Goal: Task Accomplishment & Management: Complete application form

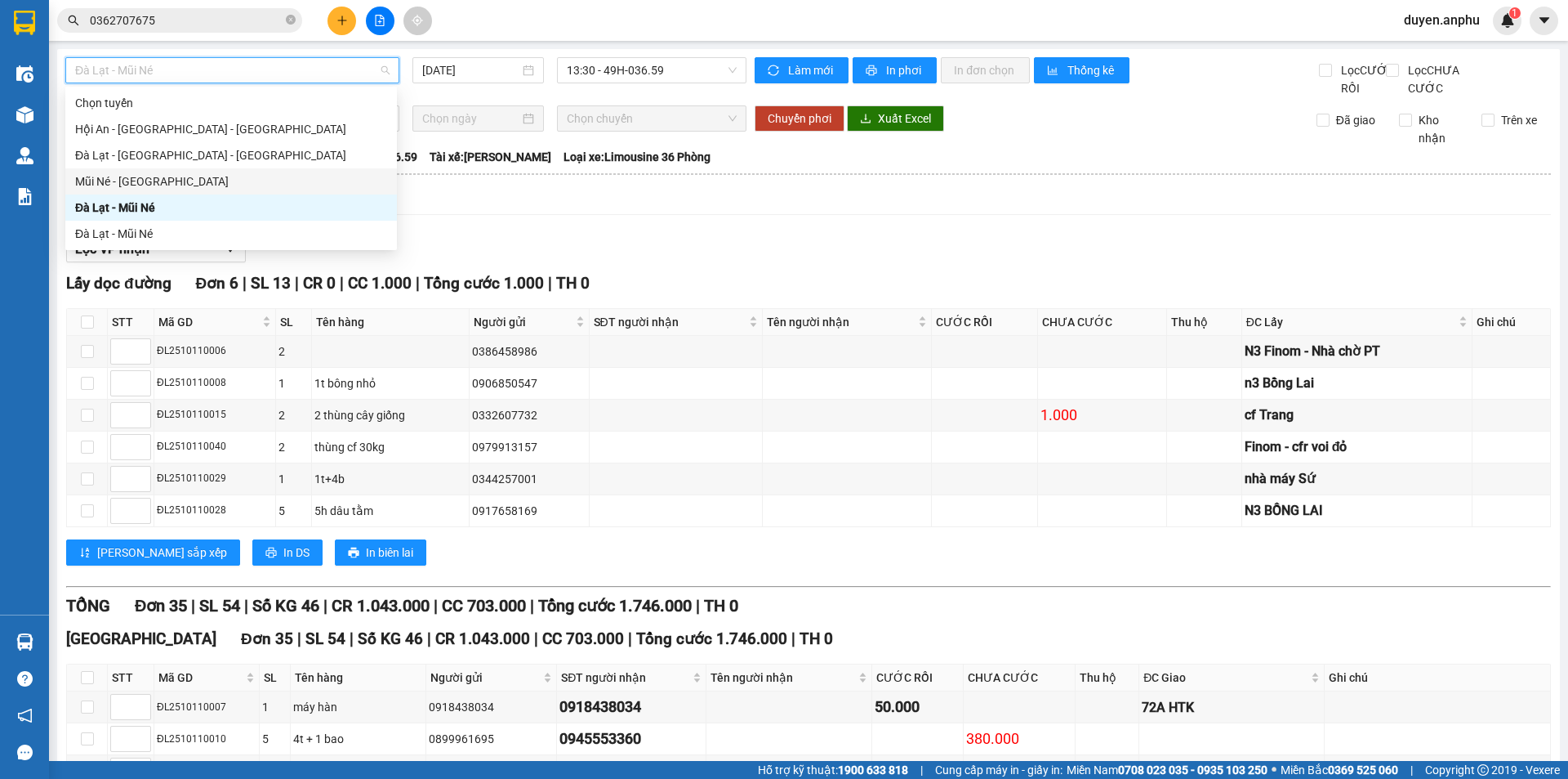
click at [198, 179] on div "Mũi Né - [GEOGRAPHIC_DATA]" at bounding box center [231, 180] width 312 height 18
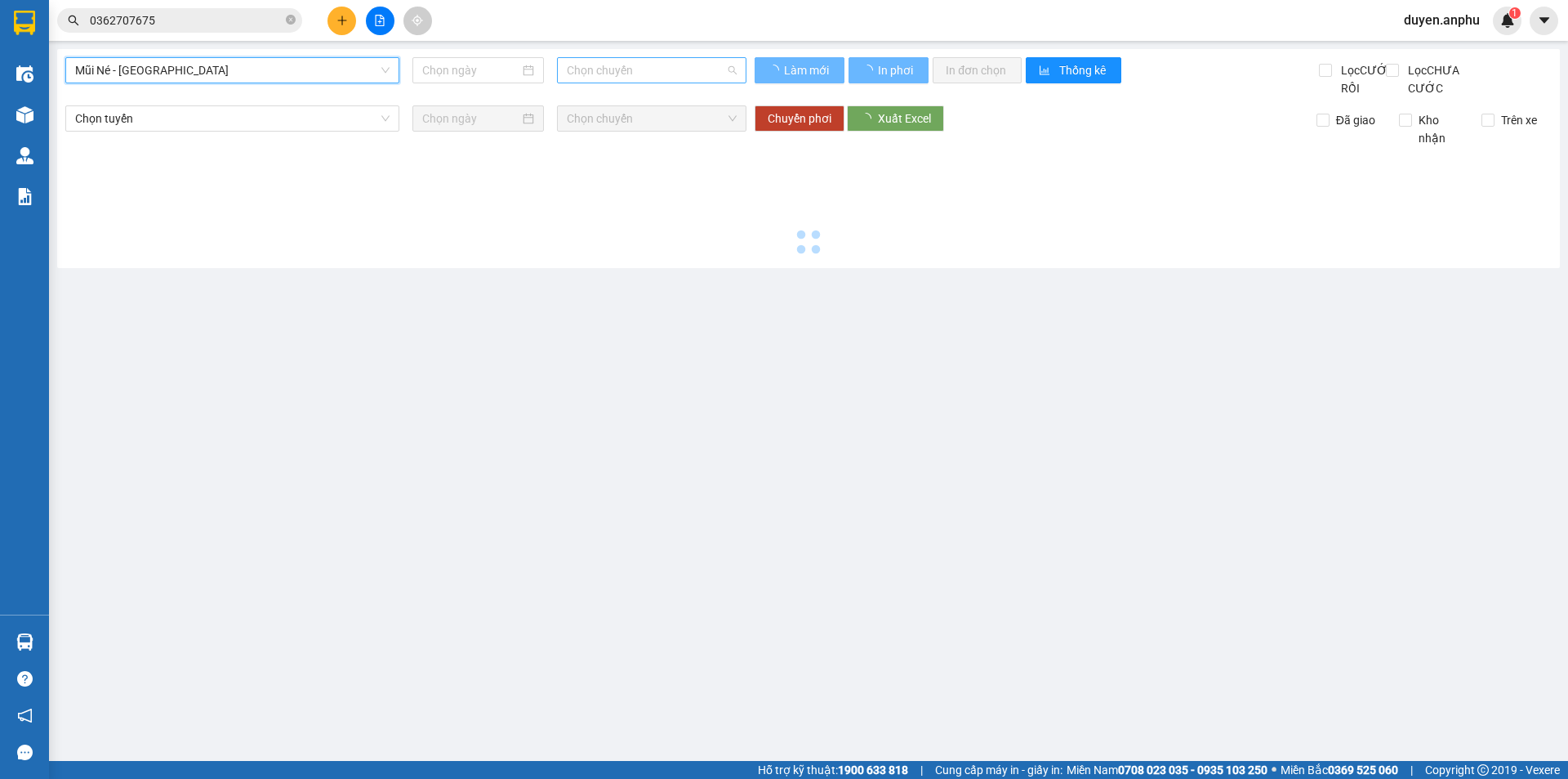
click at [594, 72] on span "Chọn chuyến" at bounding box center [652, 70] width 170 height 24
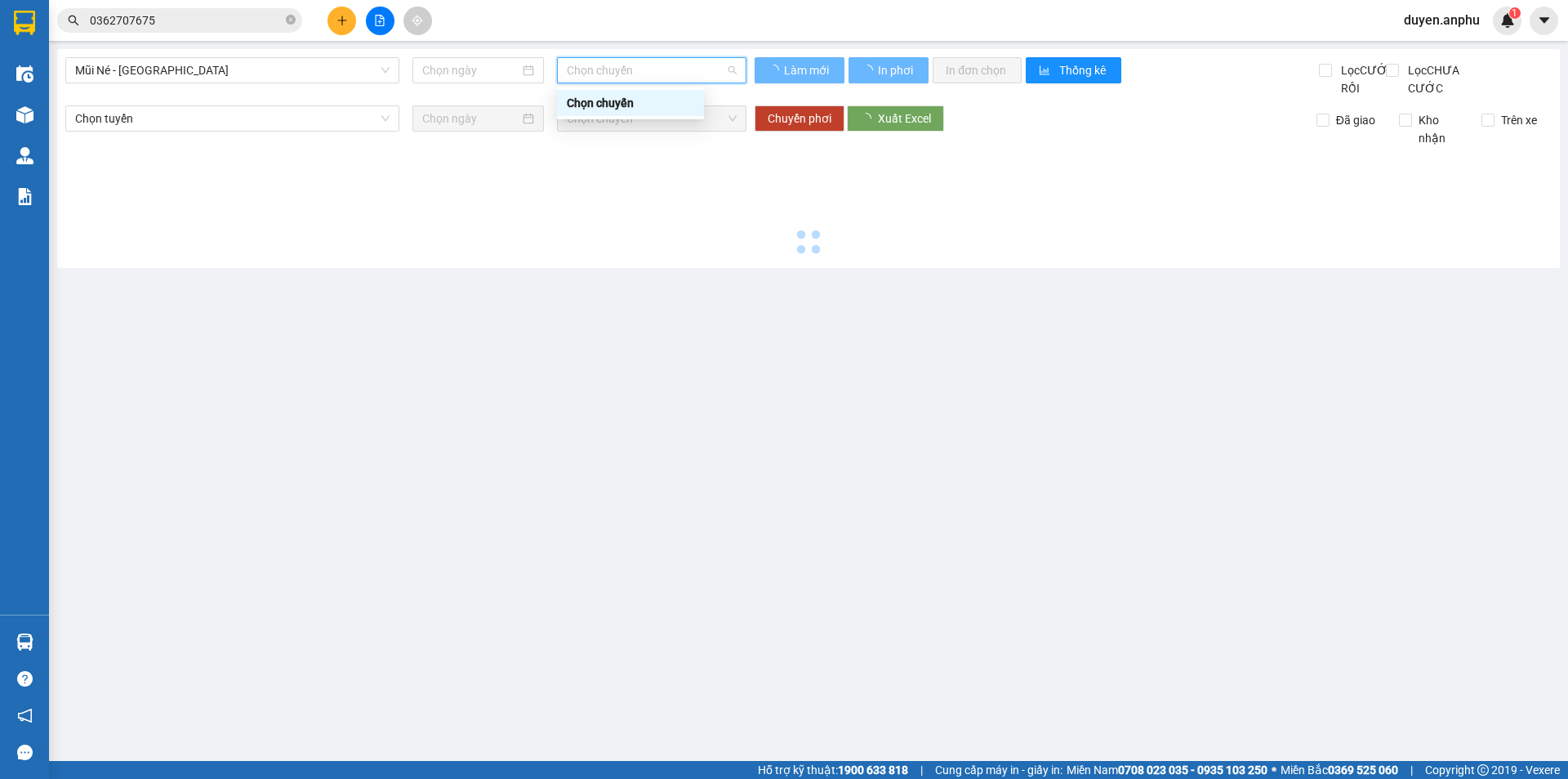
type input "[DATE]"
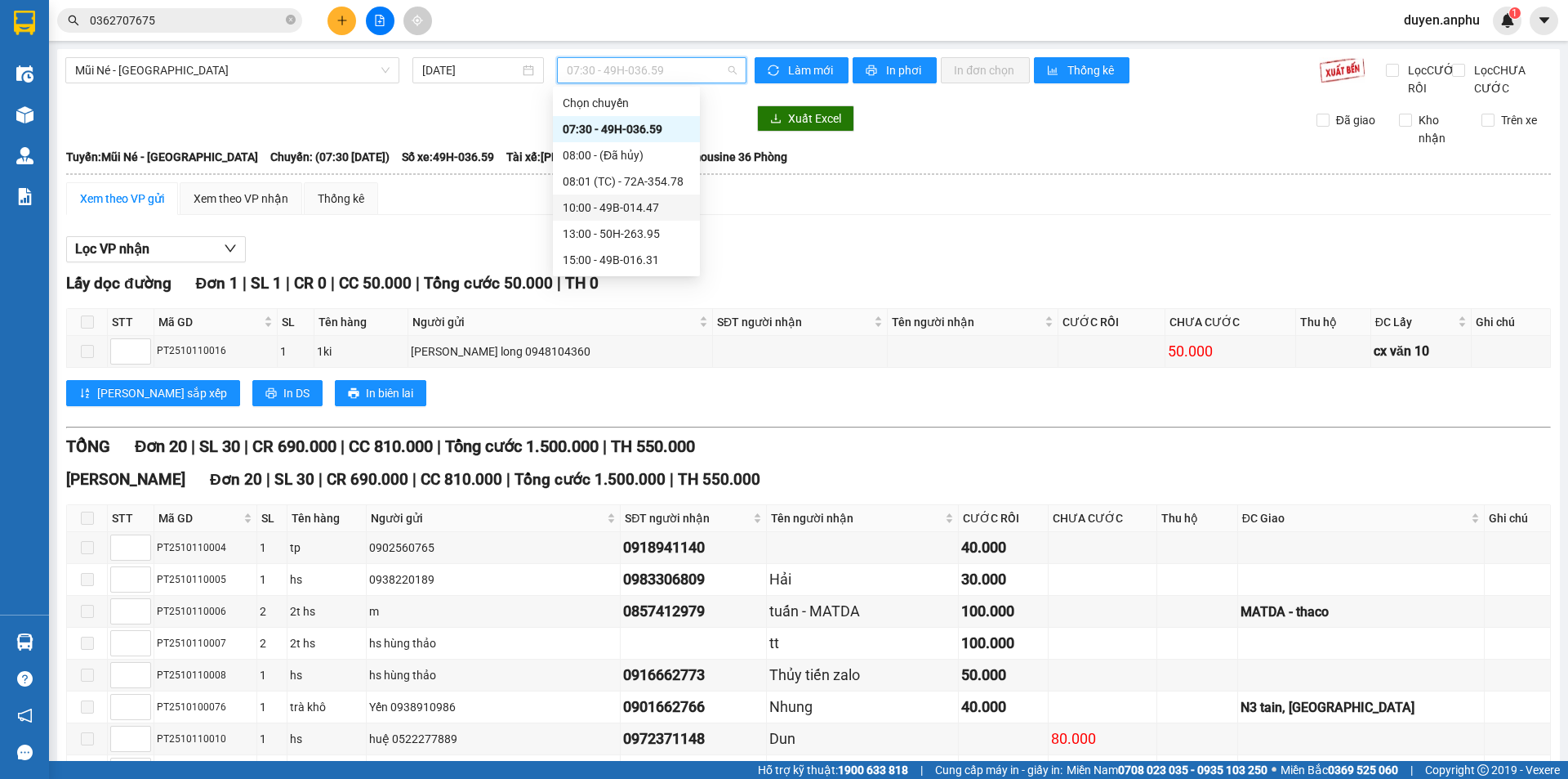
click at [602, 218] on div "10:00 - 49B-014.47" at bounding box center [626, 207] width 147 height 26
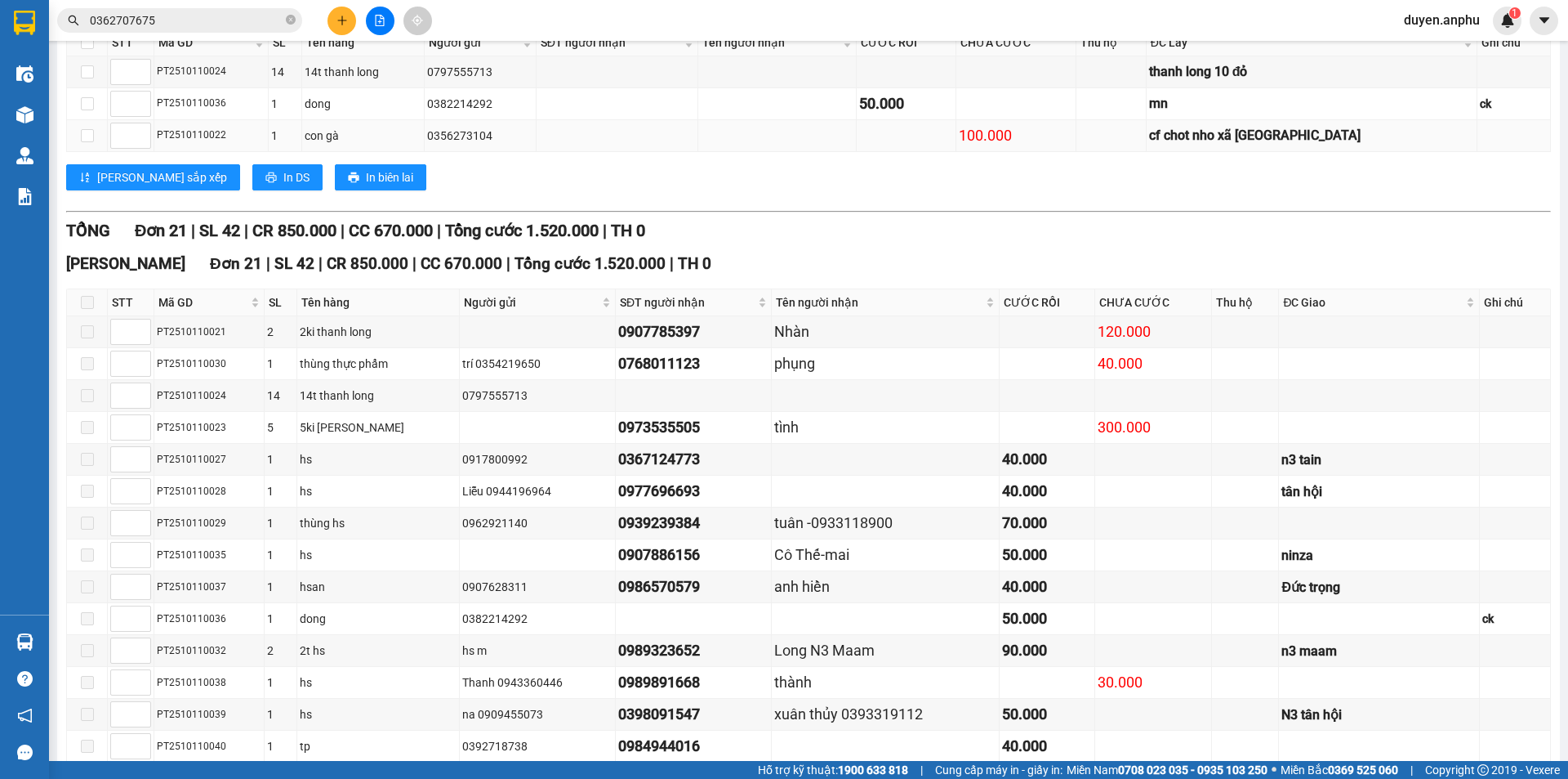
scroll to position [35, 0]
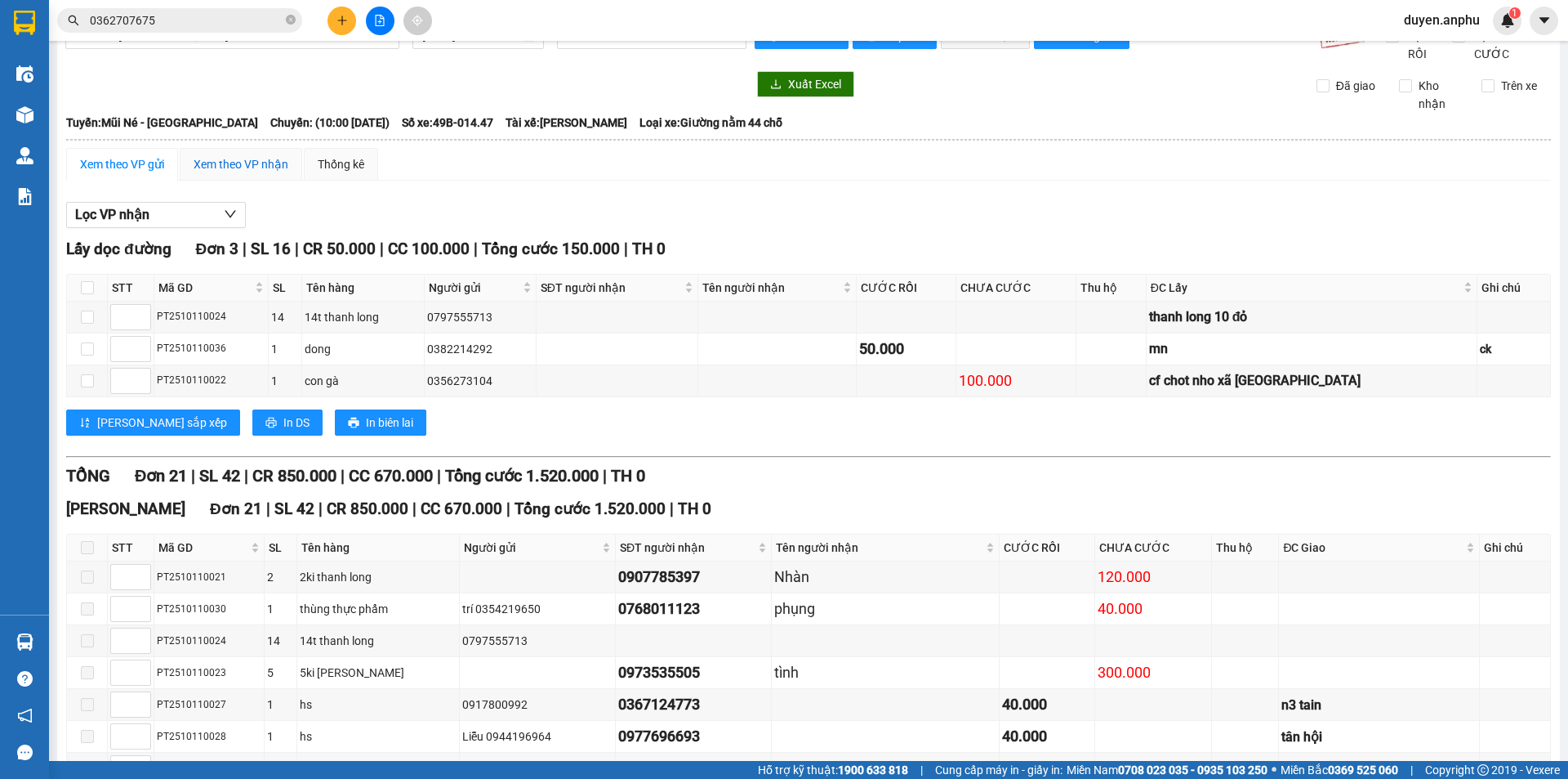
click at [286, 173] on div "Xem theo VP nhận" at bounding box center [241, 164] width 94 height 18
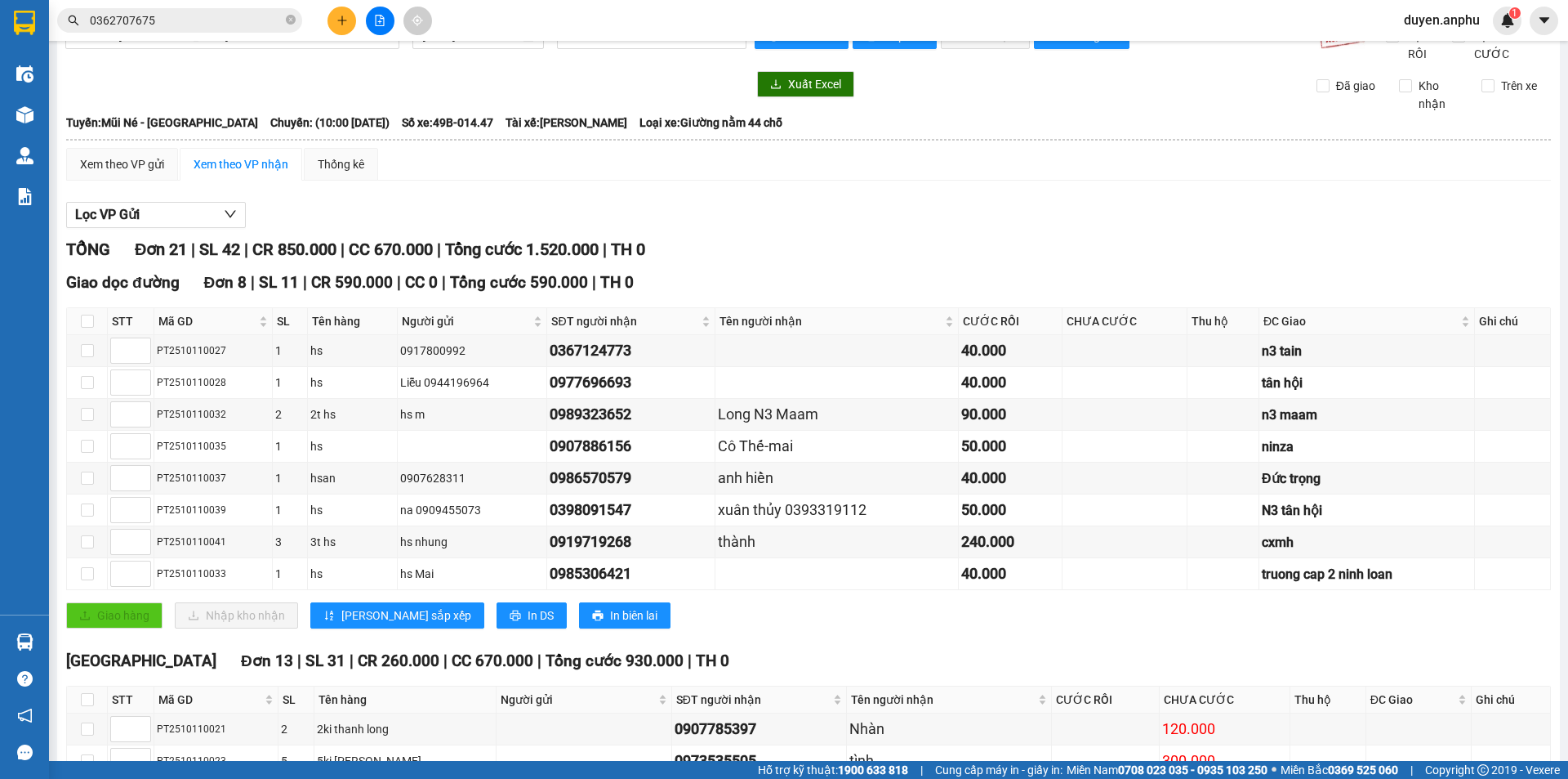
scroll to position [503, 0]
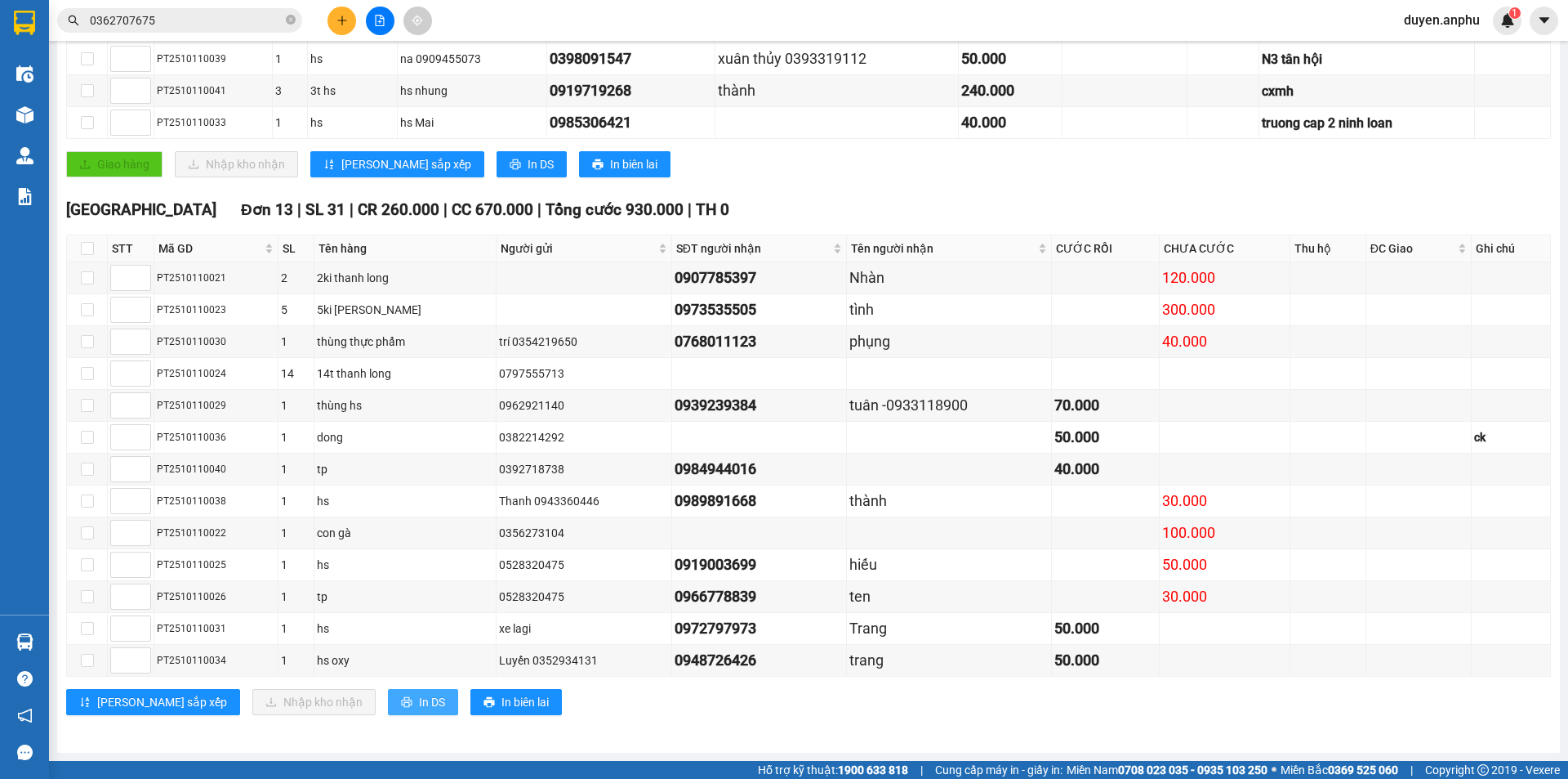
click at [419, 706] on span "In DS" at bounding box center [431, 701] width 26 height 18
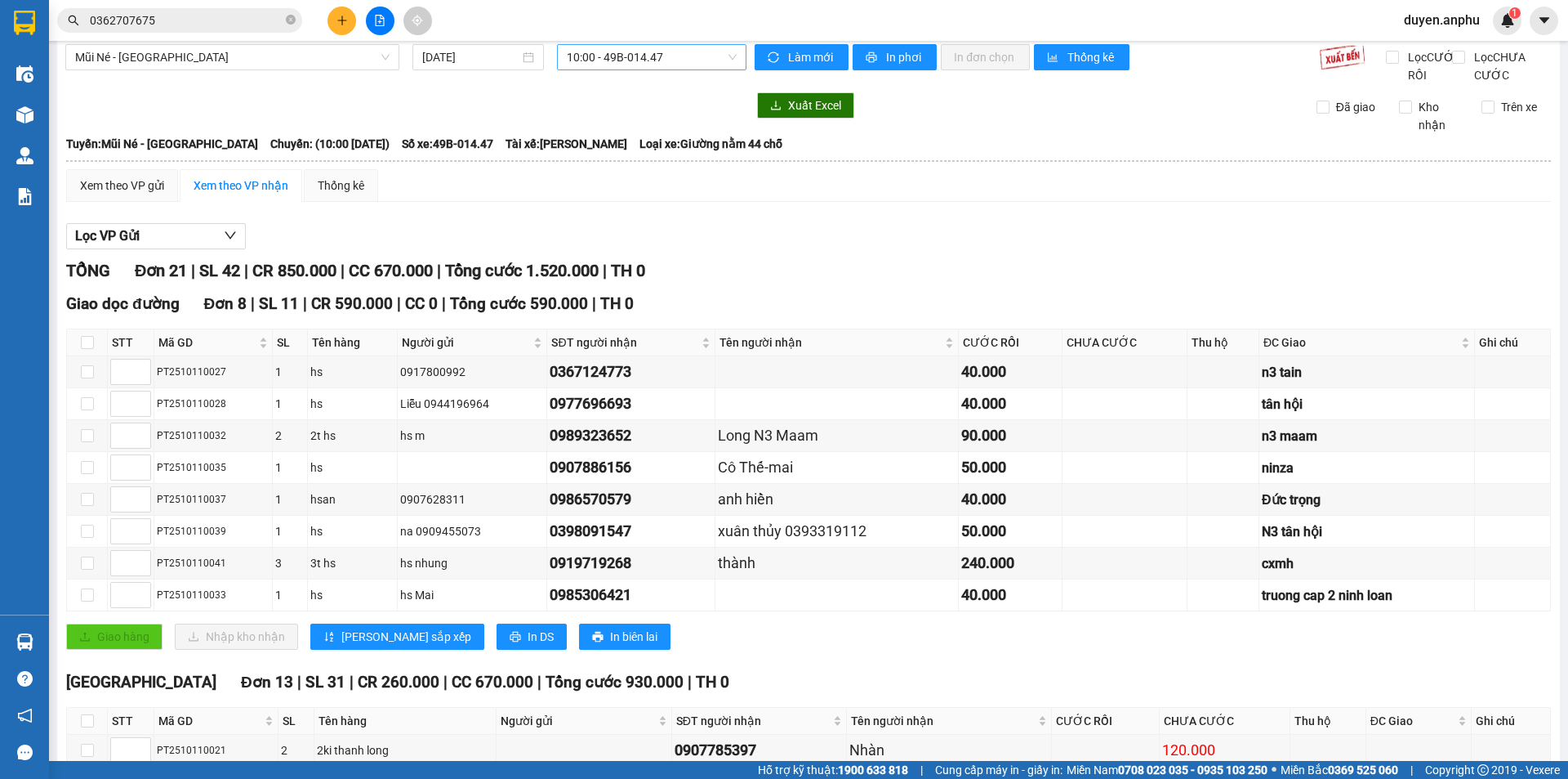
click at [602, 69] on div "10:00 - 49B-014.47" at bounding box center [651, 56] width 190 height 26
click at [609, 62] on span "10:00 - 49B-014.47" at bounding box center [652, 56] width 170 height 24
click at [609, 63] on span "10:00 - 49B-014.47" at bounding box center [652, 56] width 170 height 24
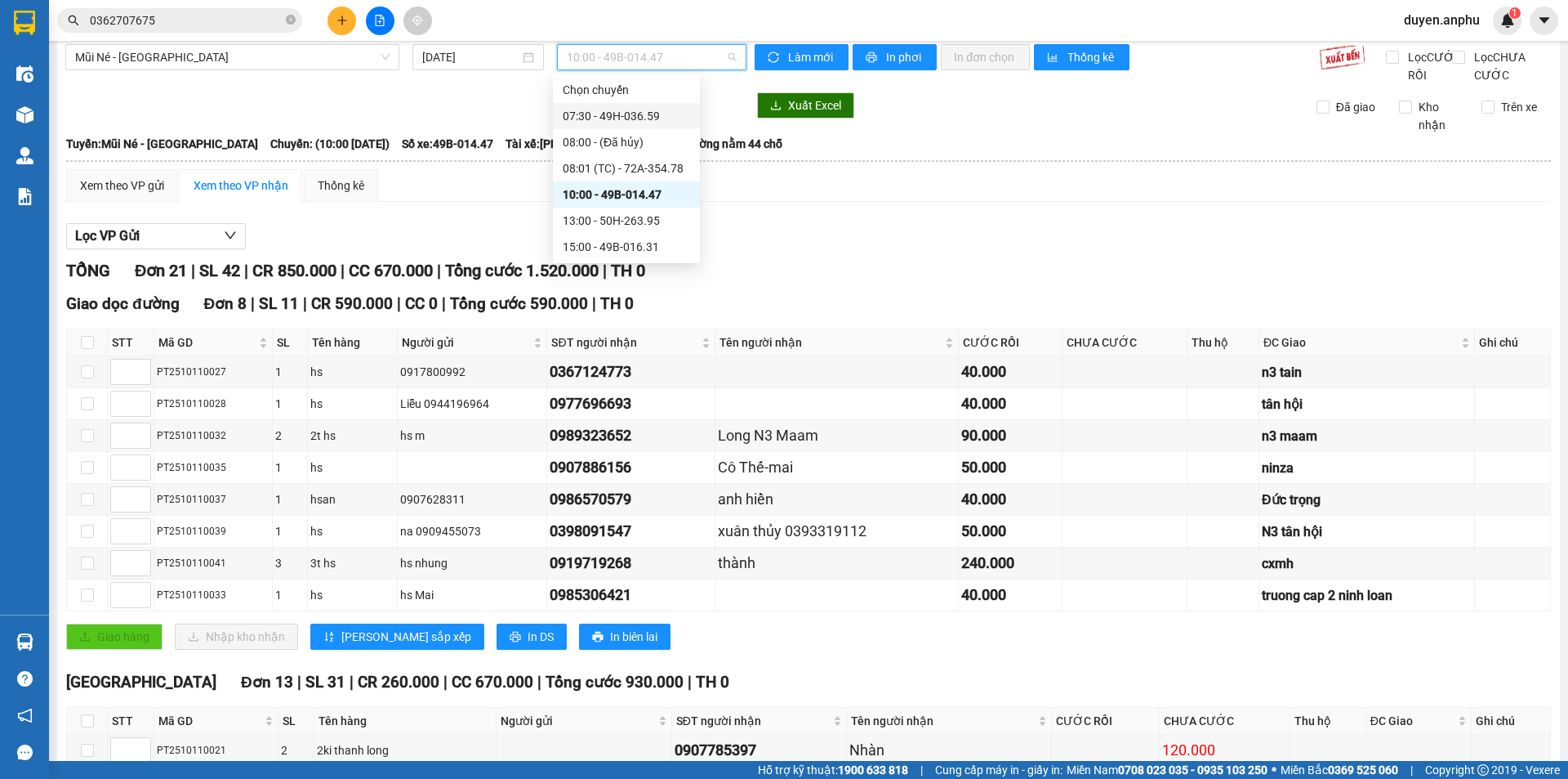
drag, startPoint x: 609, startPoint y: 108, endPoint x: 600, endPoint y: 151, distance: 43.9
click at [609, 112] on div "07:30 - 49H-036.59" at bounding box center [626, 116] width 127 height 18
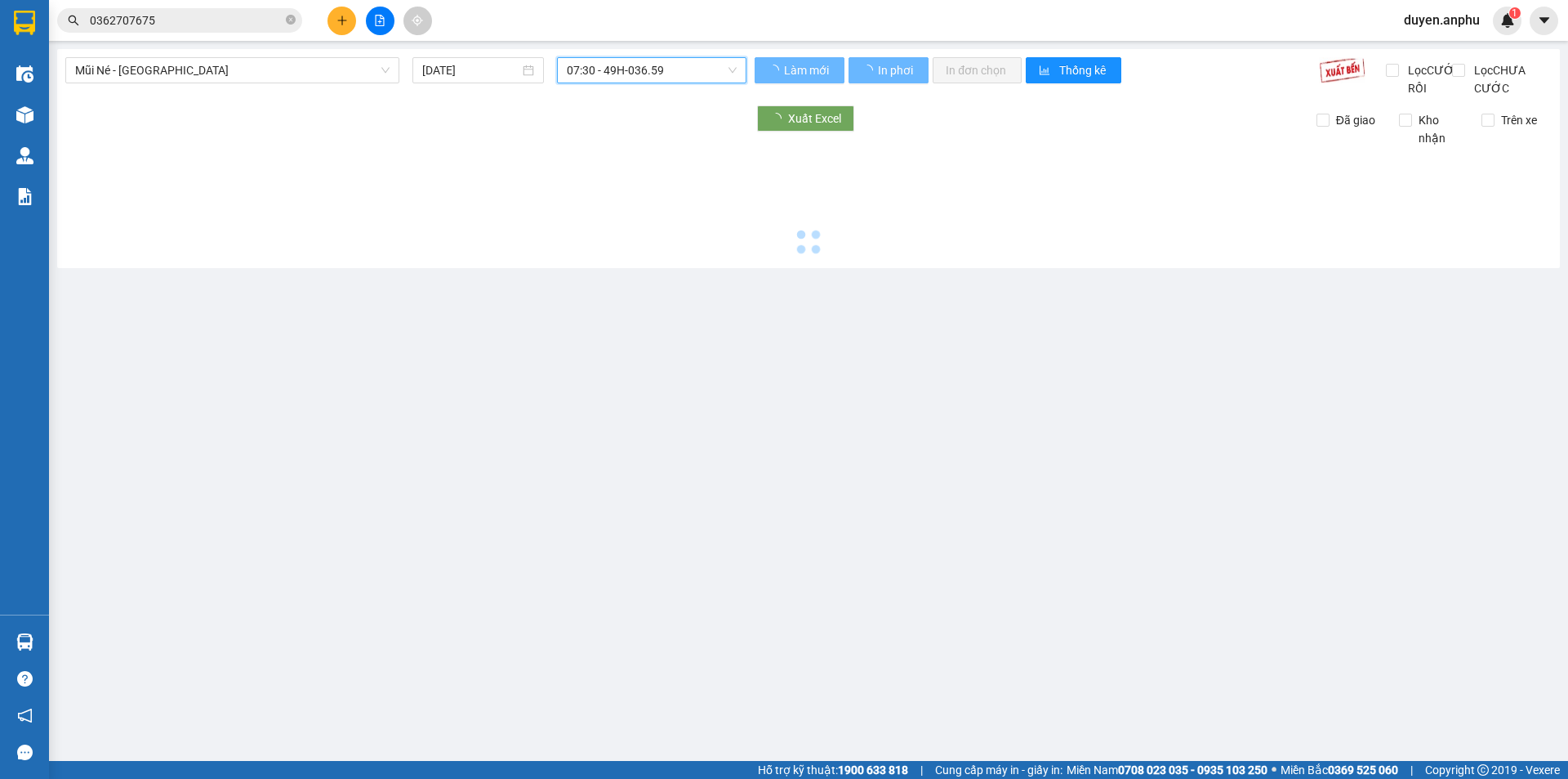
scroll to position [0, 0]
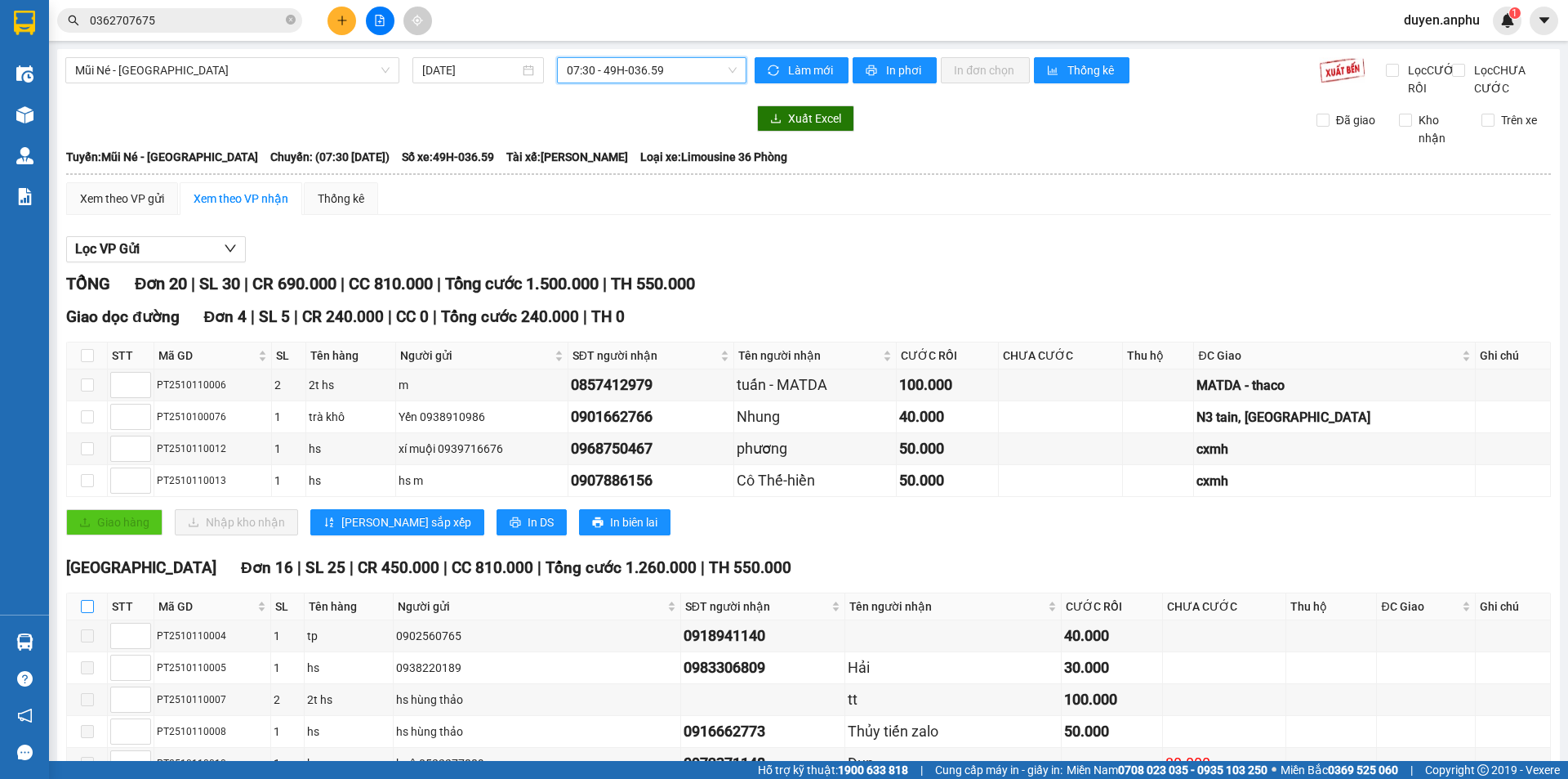
click at [88, 613] on input "checkbox" at bounding box center [88, 606] width 13 height 13
checkbox input "true"
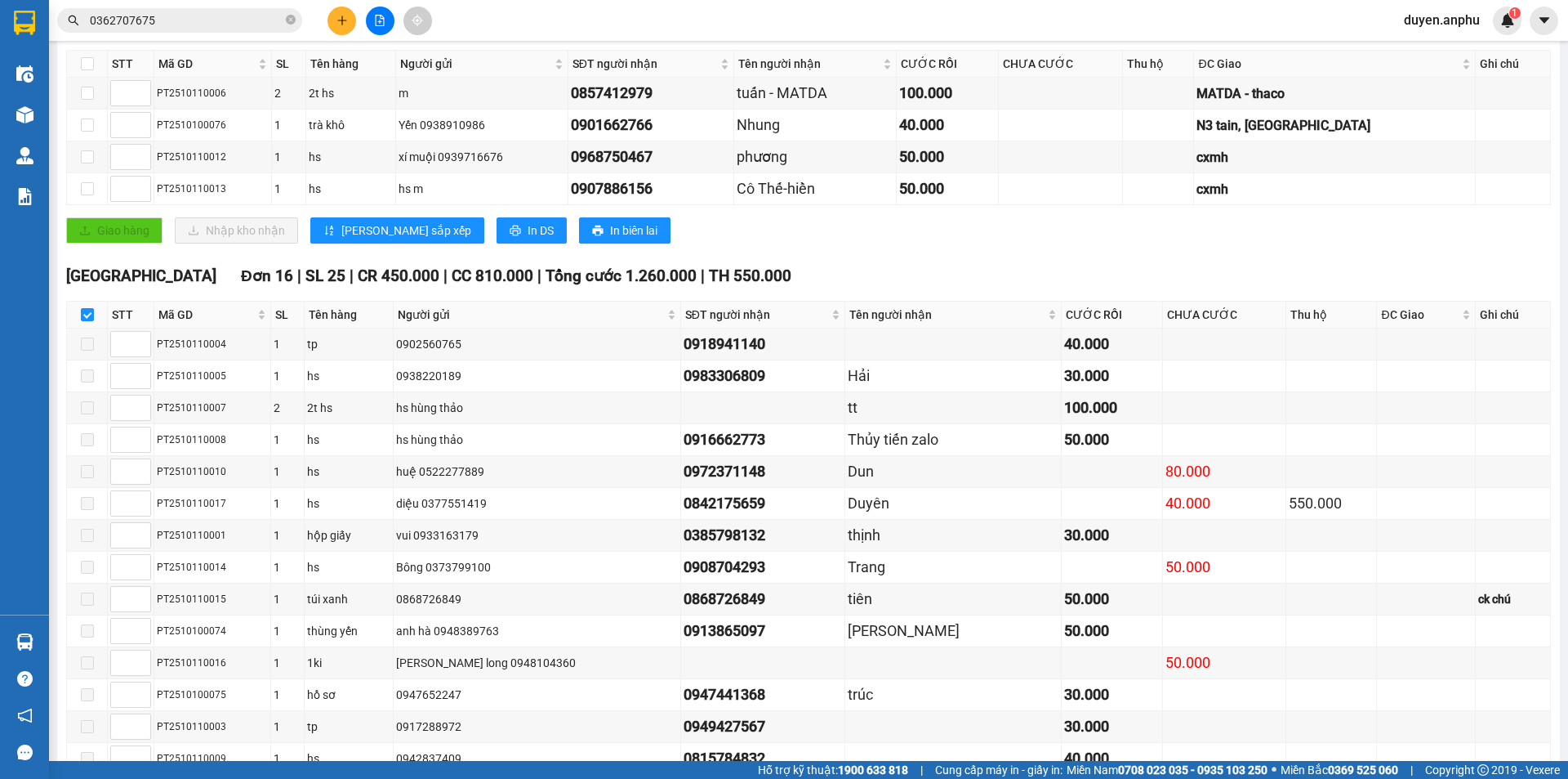
scroll to position [471, 0]
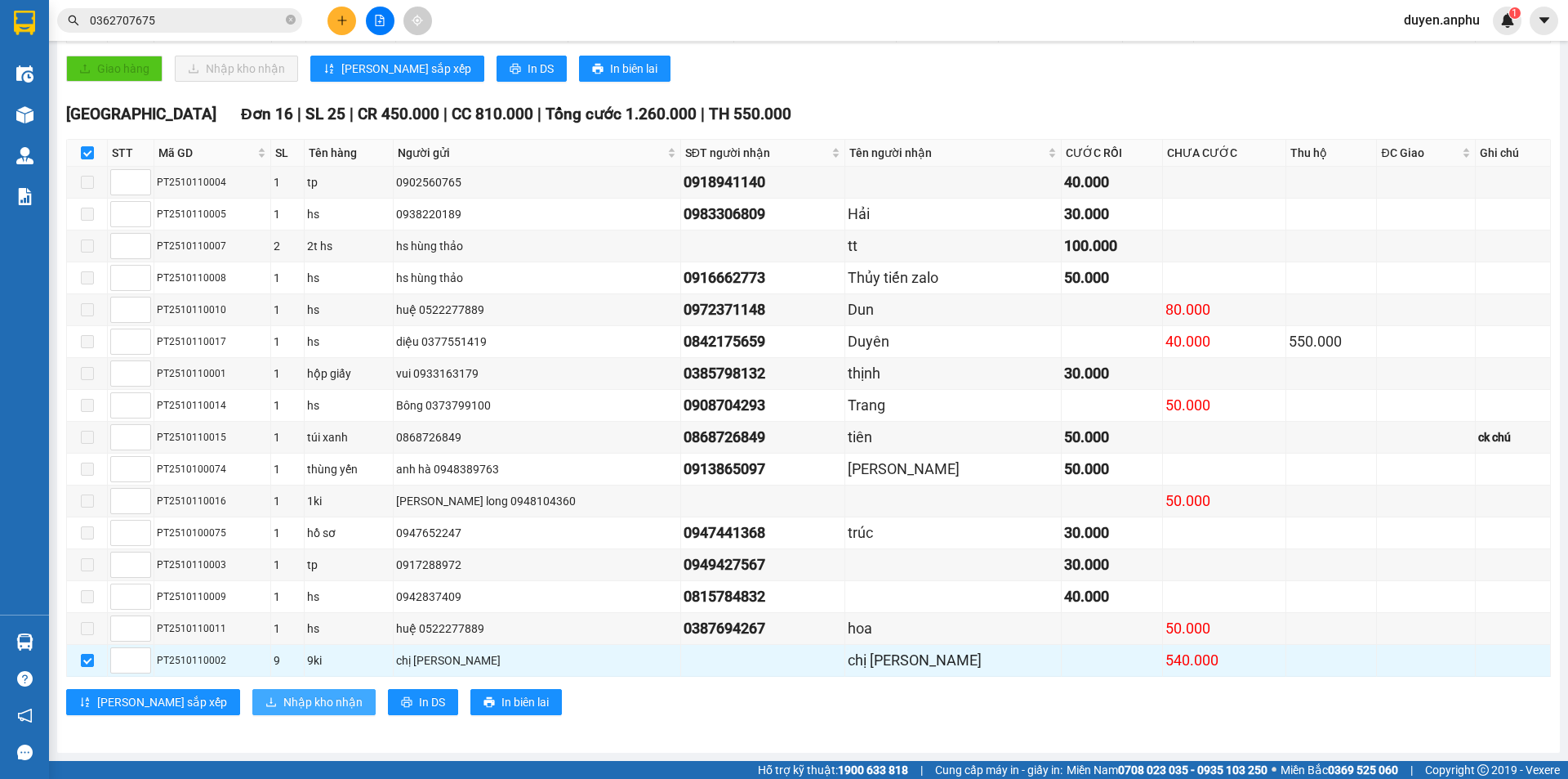
click at [283, 701] on span "Nhập kho nhận" at bounding box center [323, 701] width 79 height 18
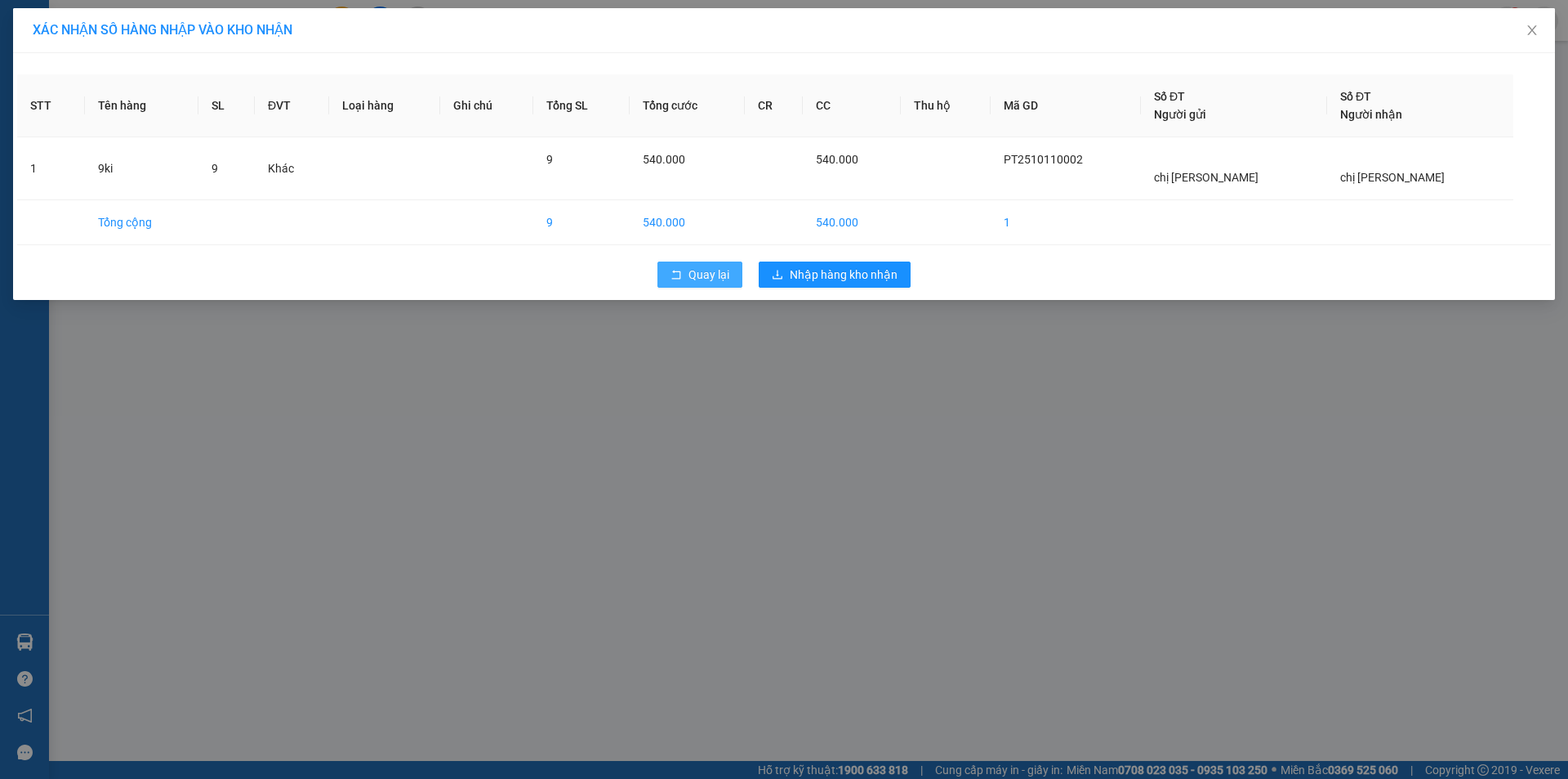
click at [707, 280] on span "Quay lại" at bounding box center [709, 274] width 40 height 18
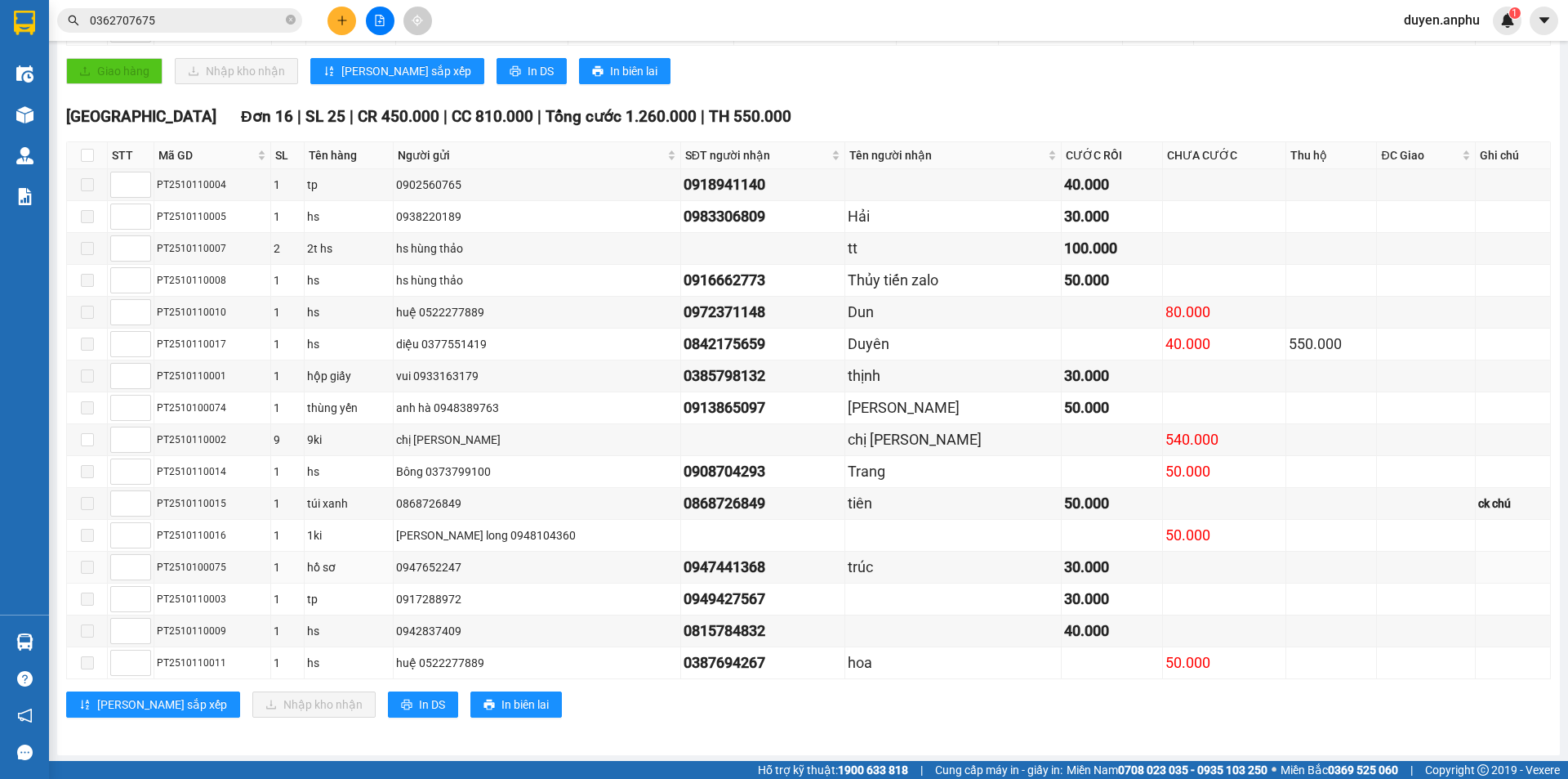
scroll to position [471, 0]
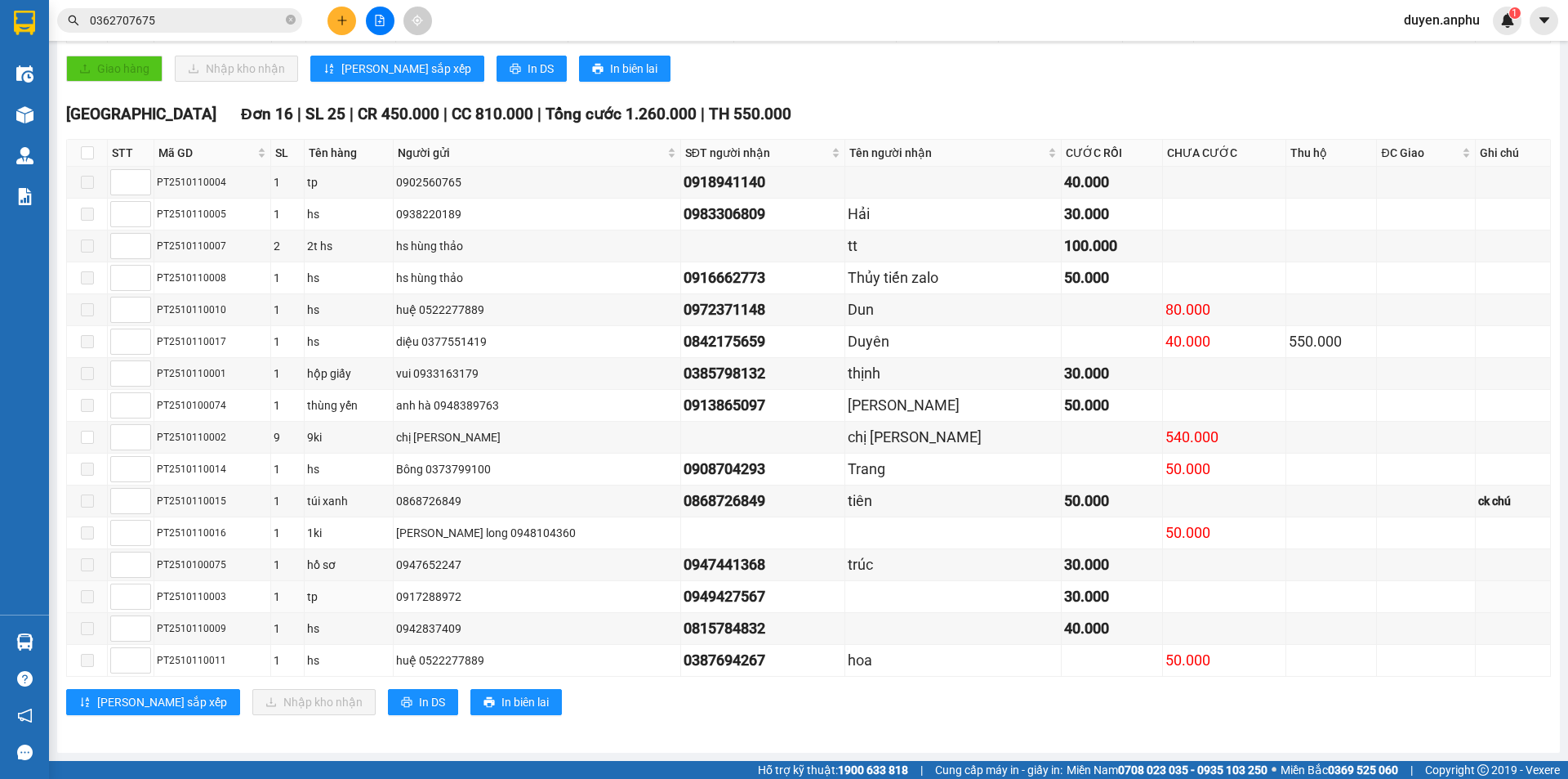
click at [971, 778] on html "Kết quả tìm kiếm ( 6 ) Bộ lọc Mã ĐH Trạng thái Món hàng Thu hộ Tổng cước Chưa c…" at bounding box center [784, 390] width 1568 height 779
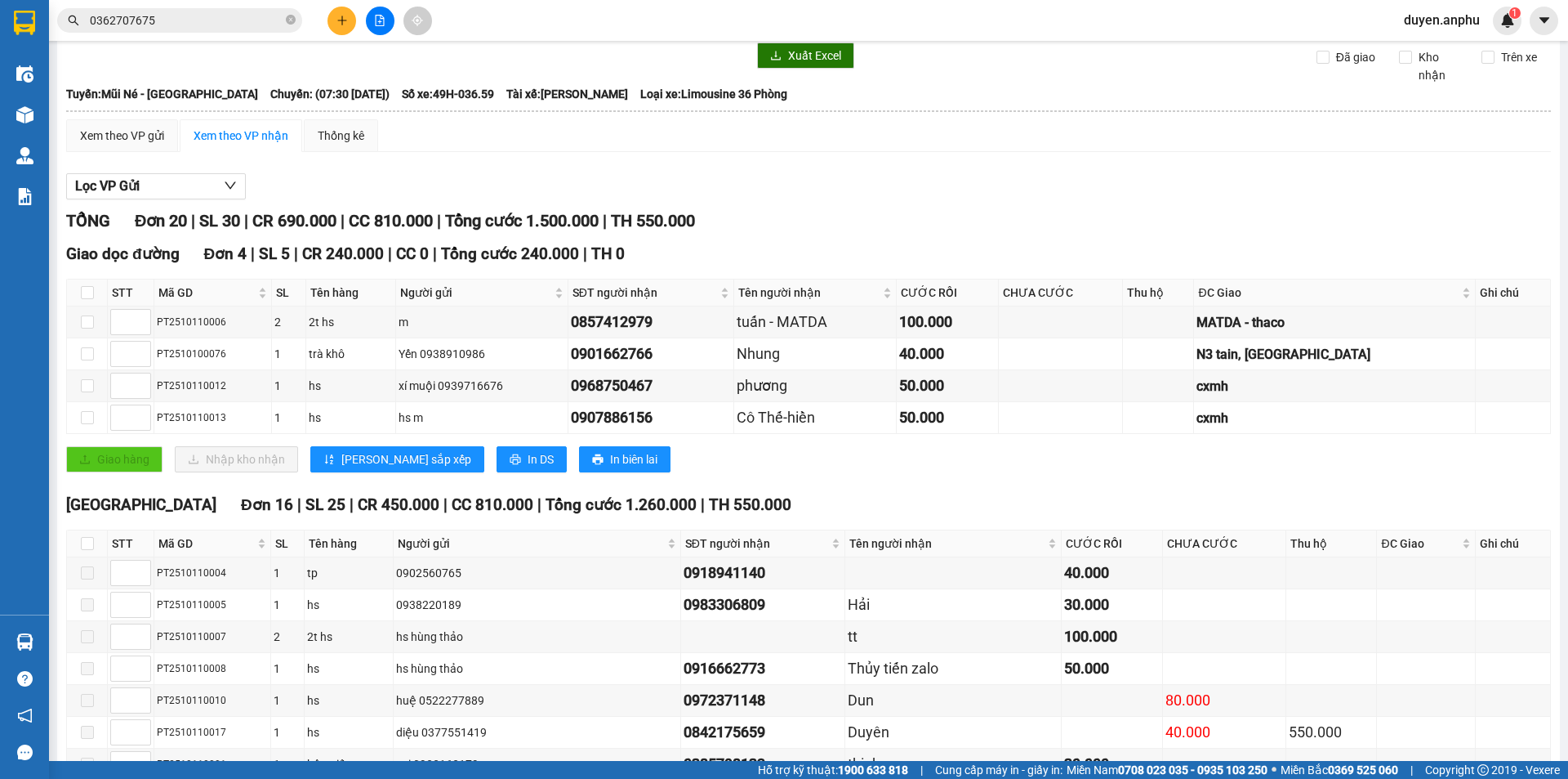
scroll to position [0, 0]
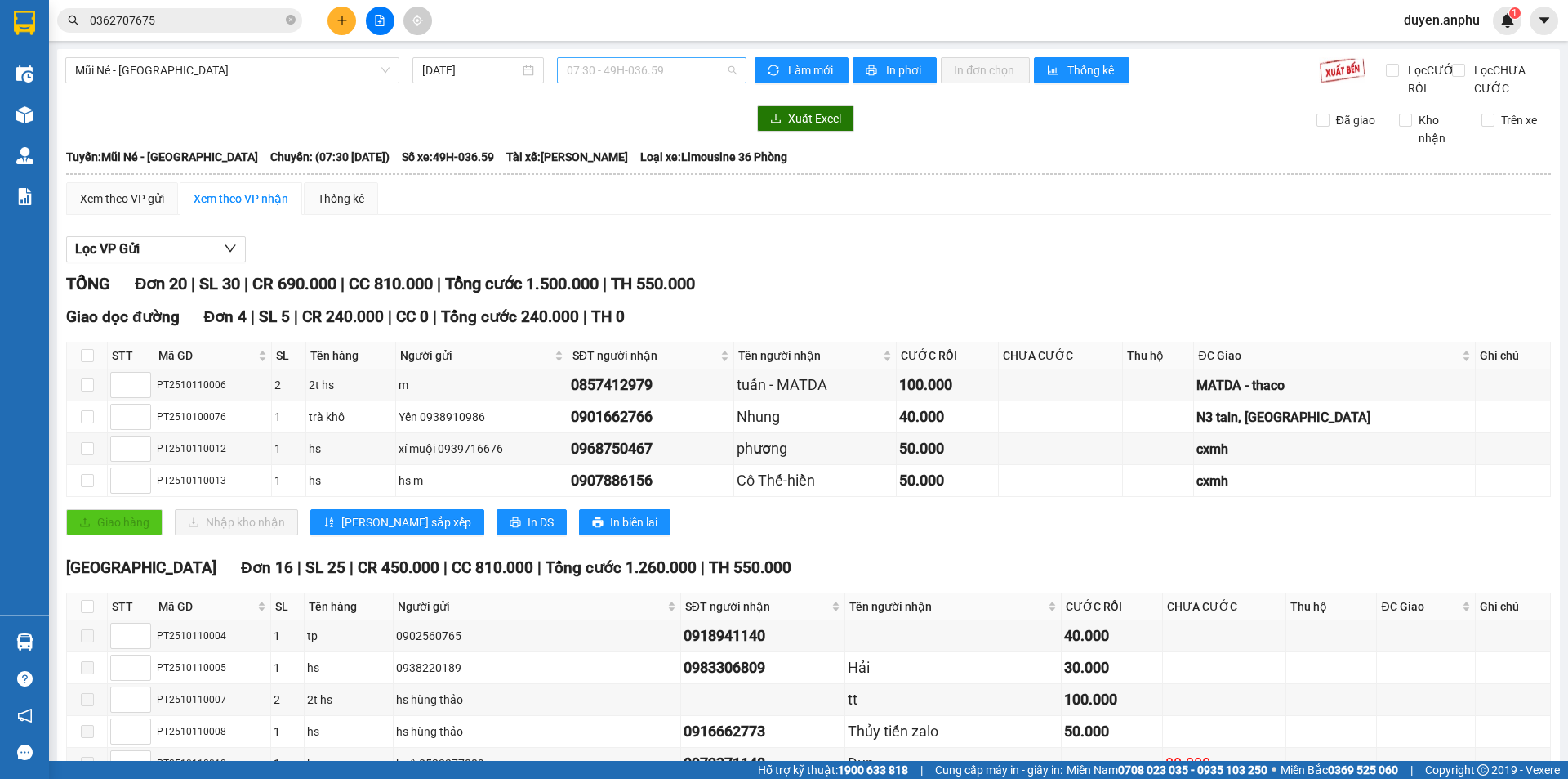
drag, startPoint x: 638, startPoint y: 71, endPoint x: 633, endPoint y: 89, distance: 18.7
click at [638, 72] on span "07:30 - 49H-036.59" at bounding box center [652, 70] width 170 height 24
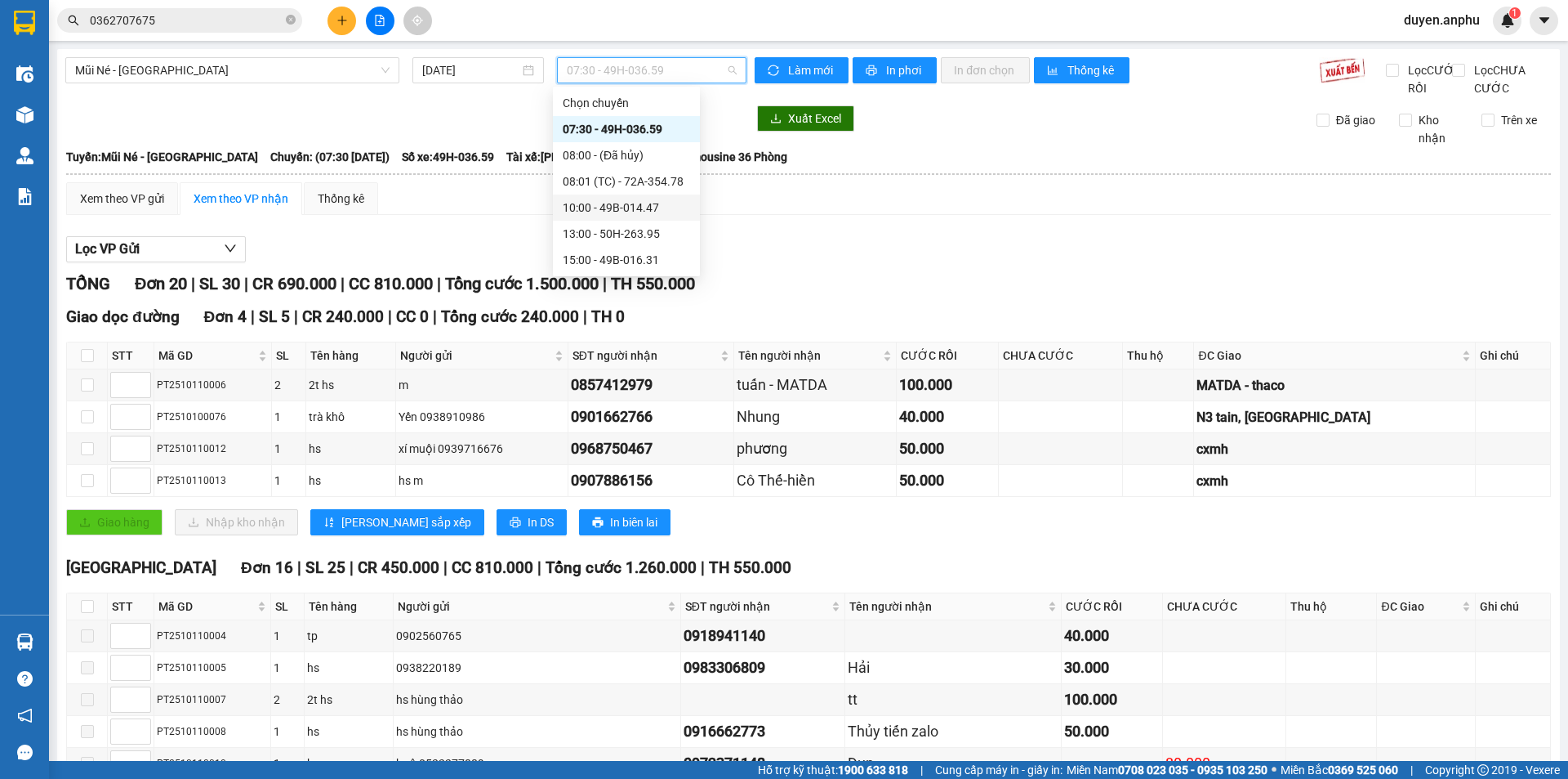
click at [598, 208] on div "10:00 - 49B-014.47" at bounding box center [626, 207] width 127 height 18
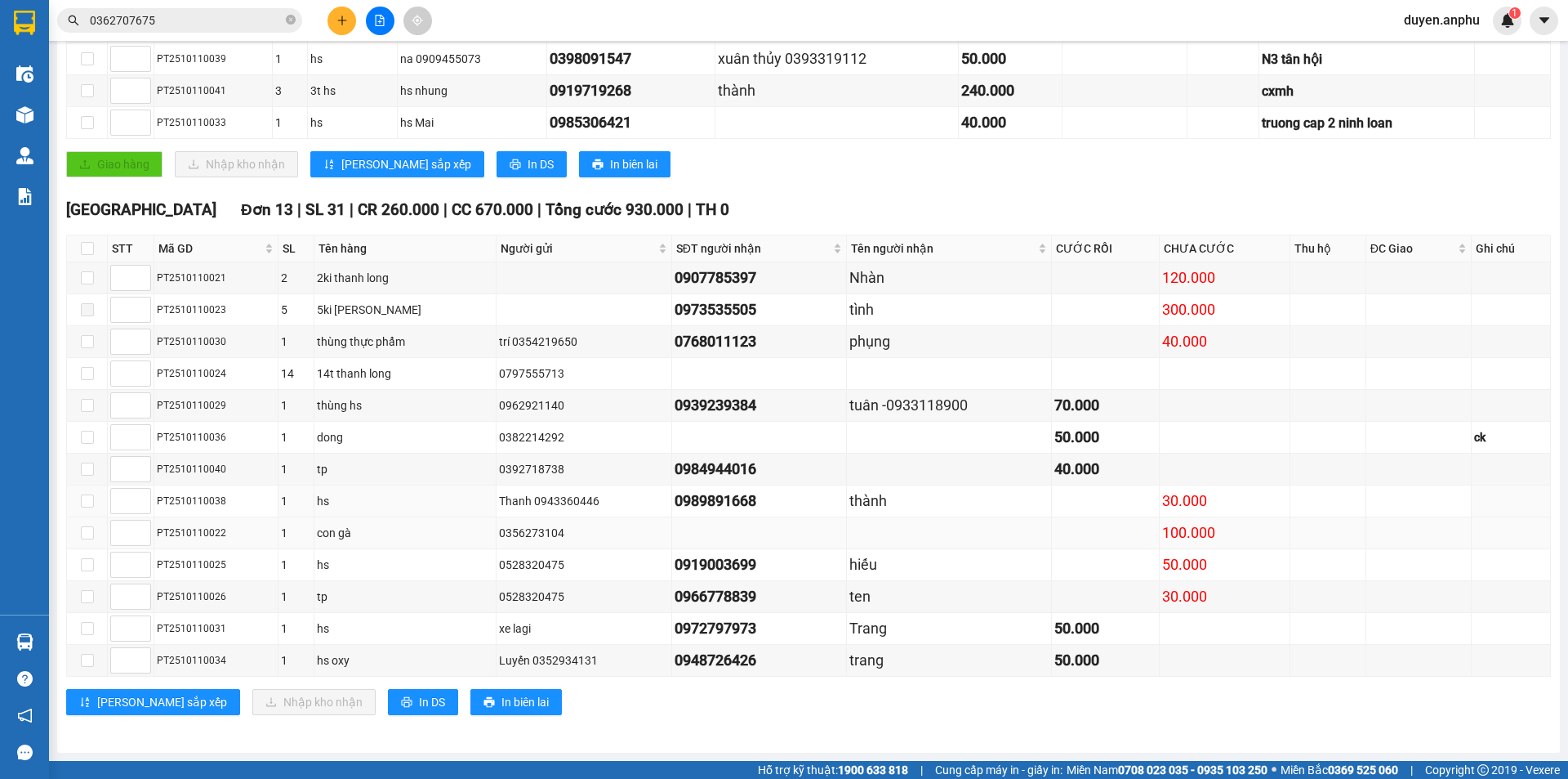
scroll to position [503, 0]
click at [330, 24] on button at bounding box center [342, 21] width 29 height 29
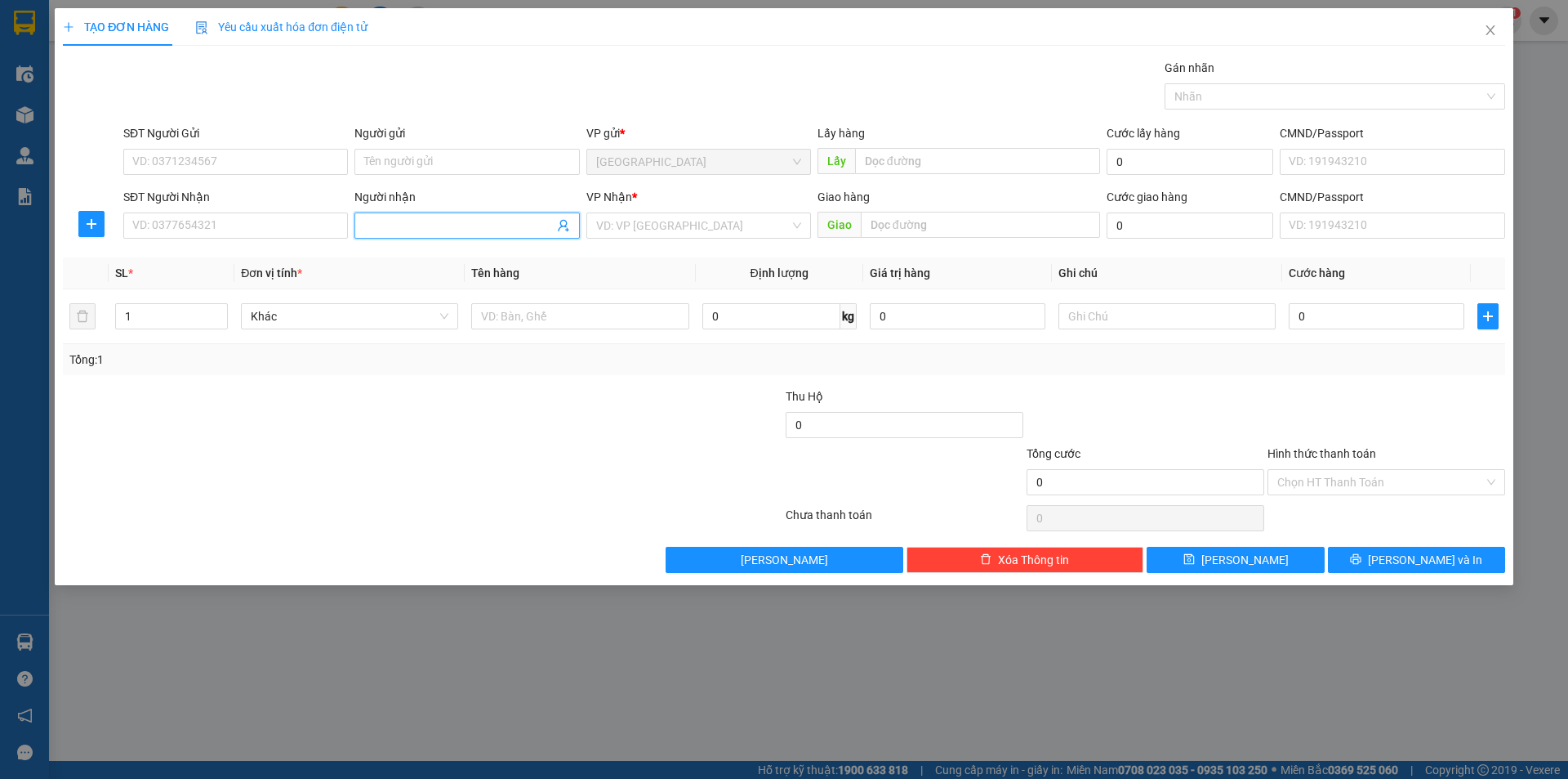
click at [435, 224] on input "Người nhận" at bounding box center [458, 225] width 189 height 18
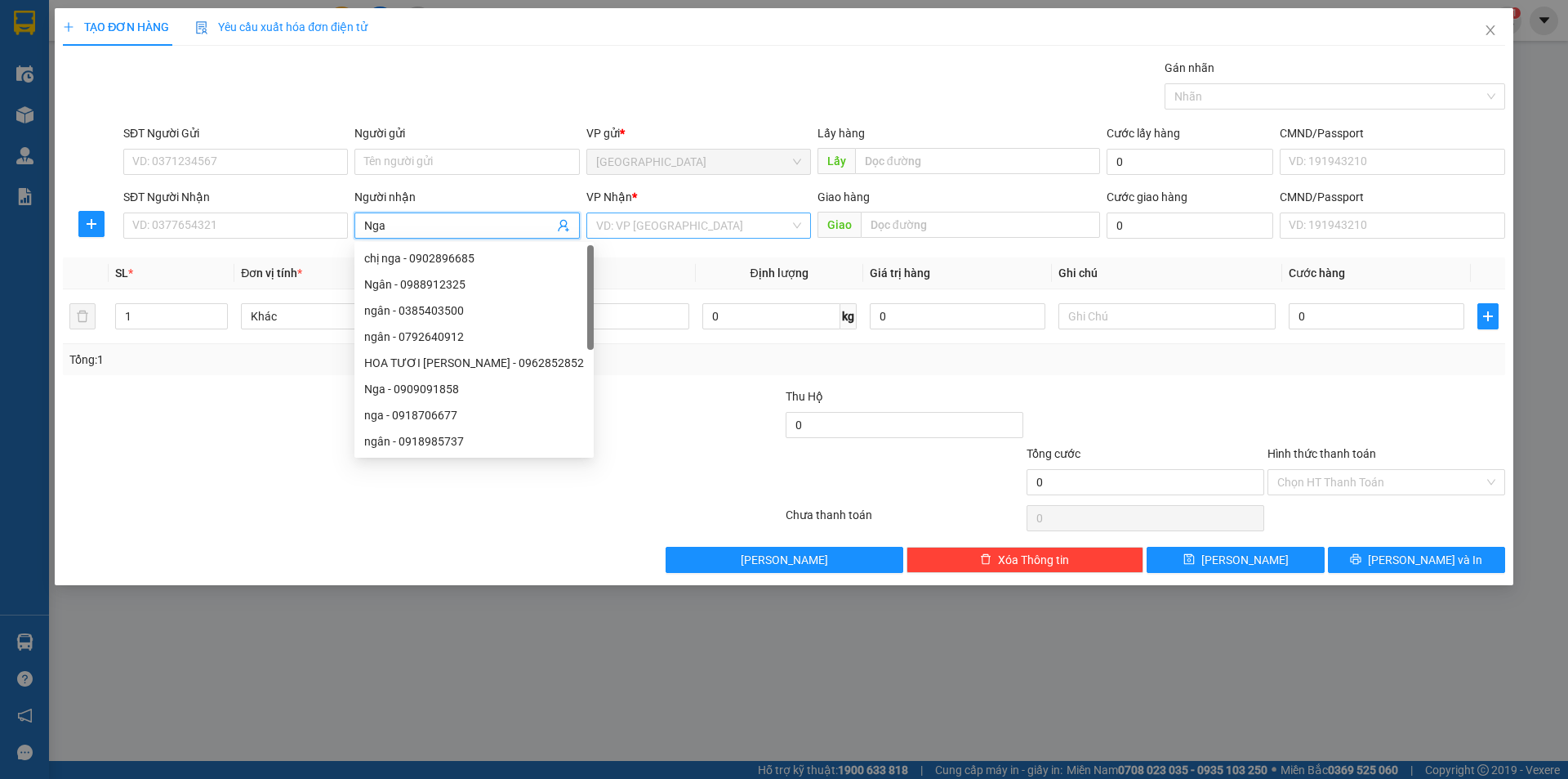
type input "Nga"
click at [743, 231] on input "search" at bounding box center [693, 225] width 194 height 24
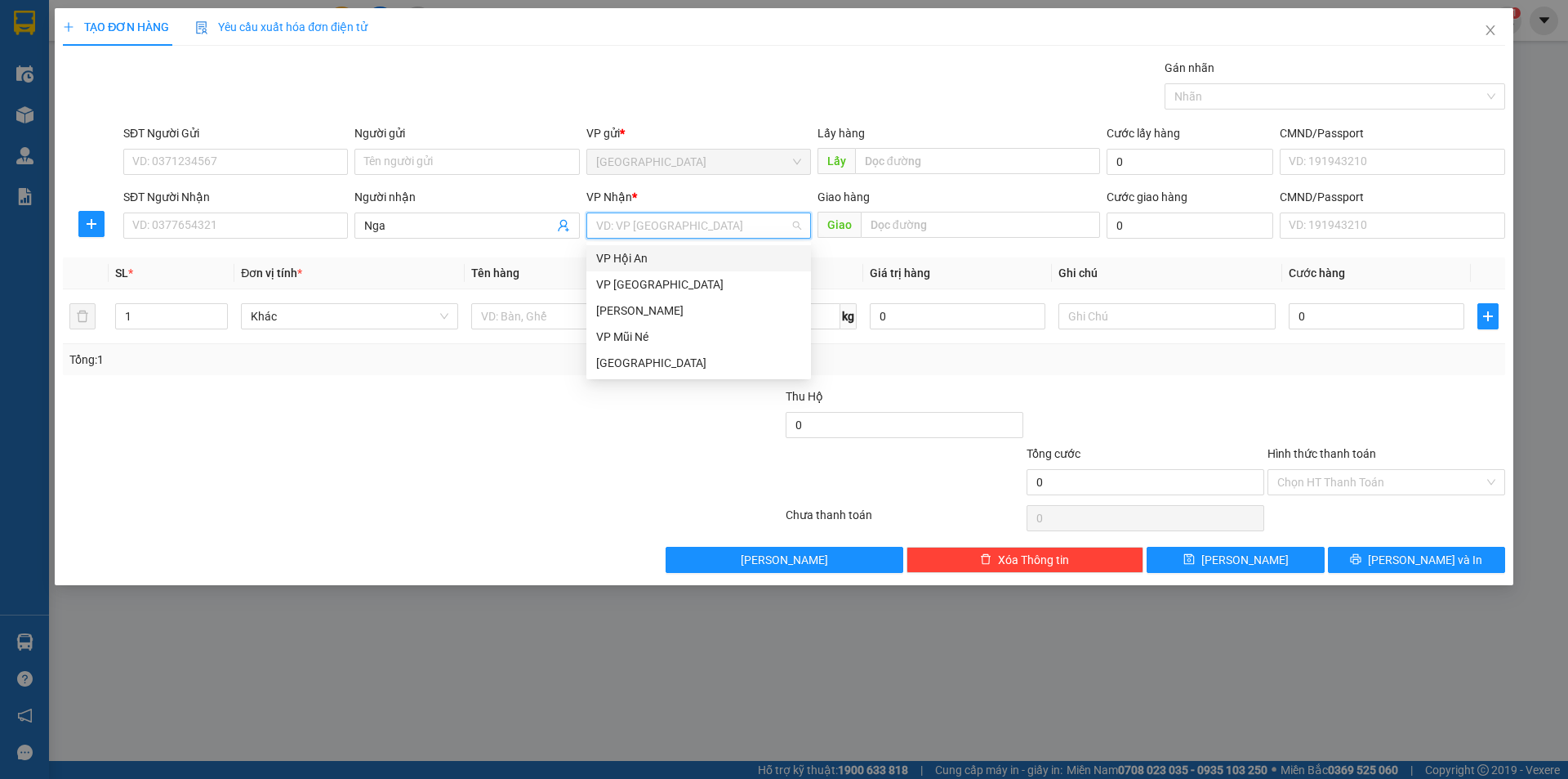
click at [656, 248] on div "VP Hội An" at bounding box center [698, 258] width 224 height 26
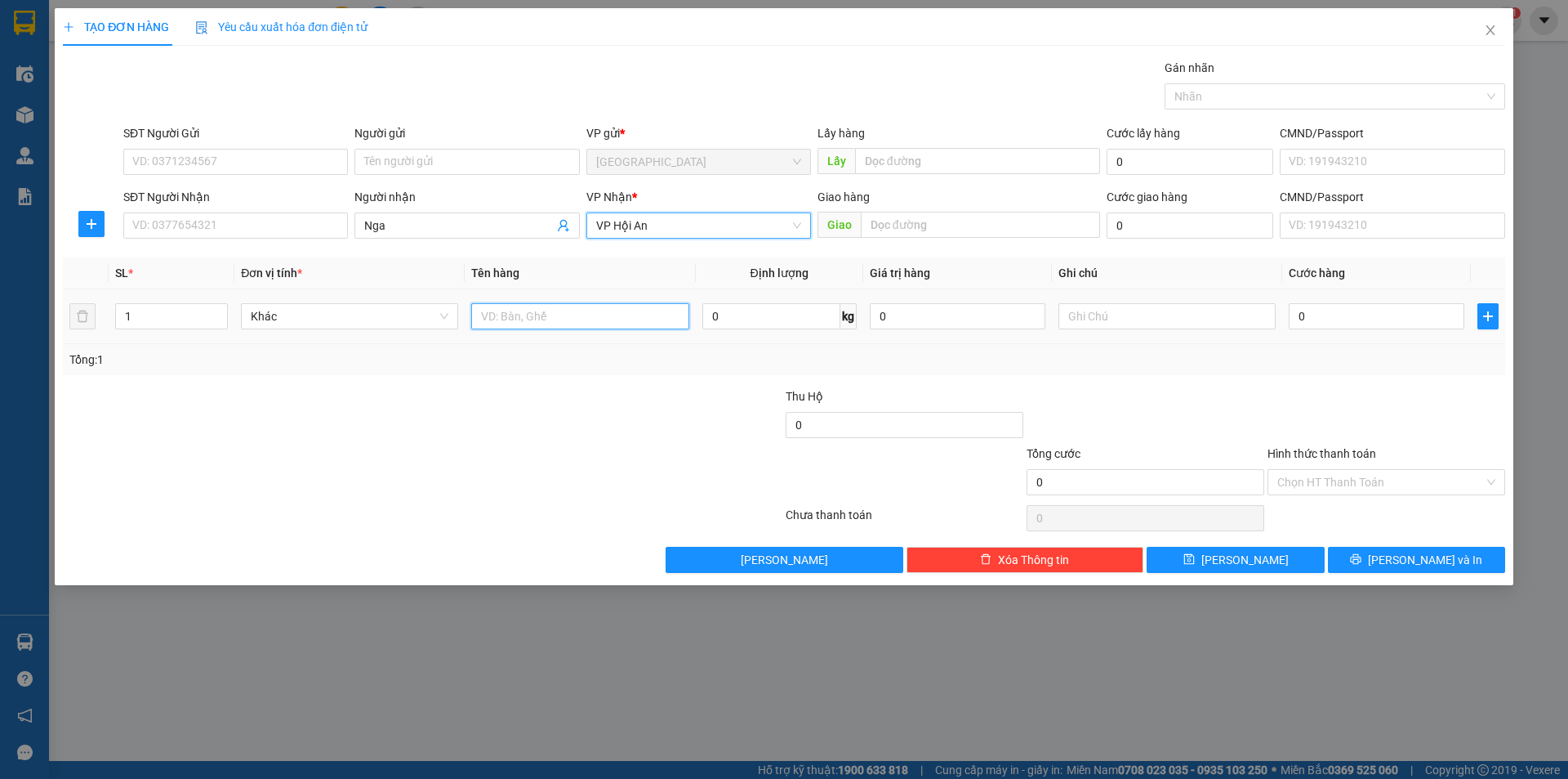
click at [558, 315] on input "text" at bounding box center [580, 316] width 217 height 26
type input "thùng bông"
click at [1330, 316] on input "0" at bounding box center [1376, 316] width 175 height 26
type input "1"
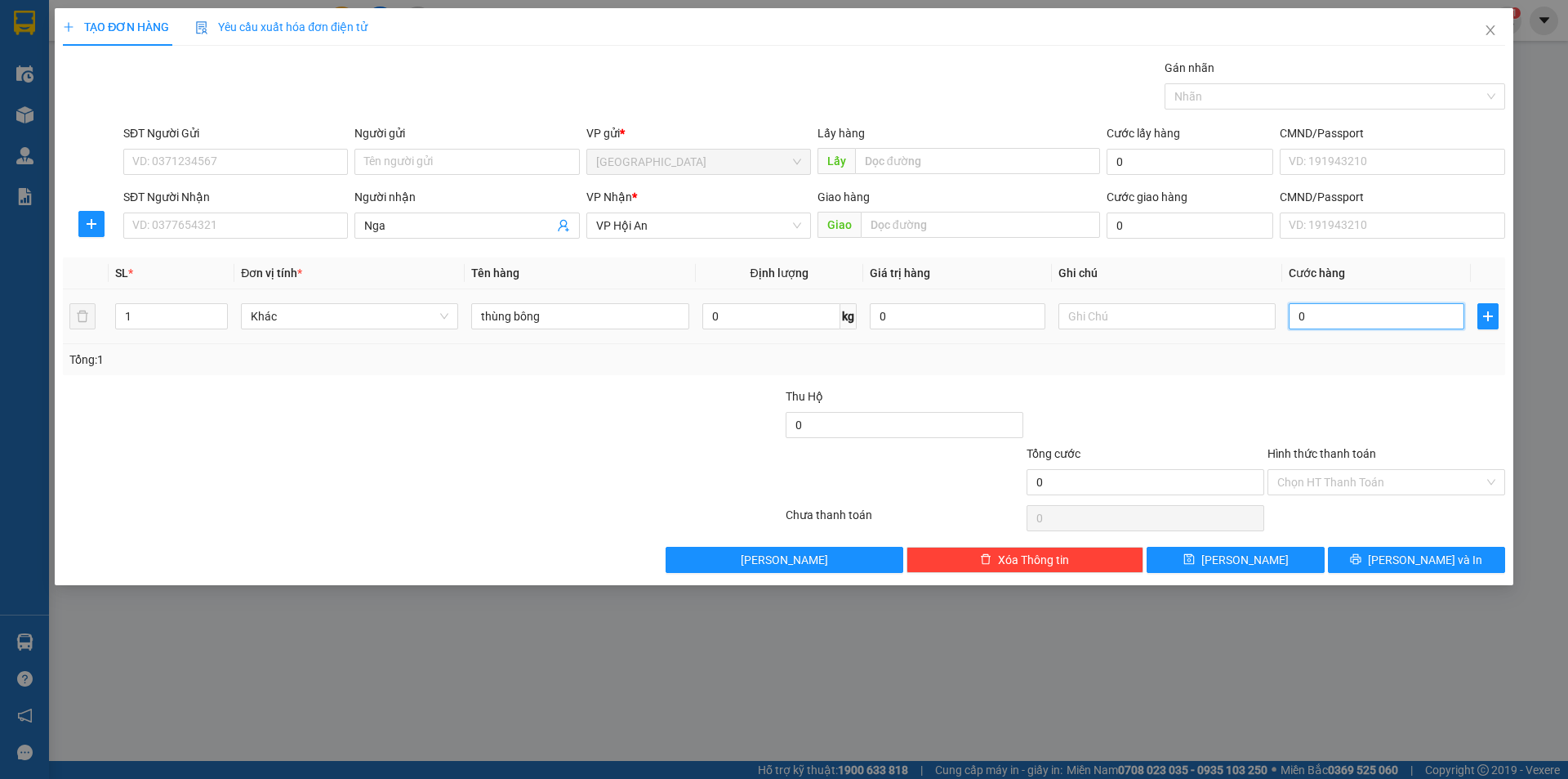
type input "1"
type input "15"
type input "150"
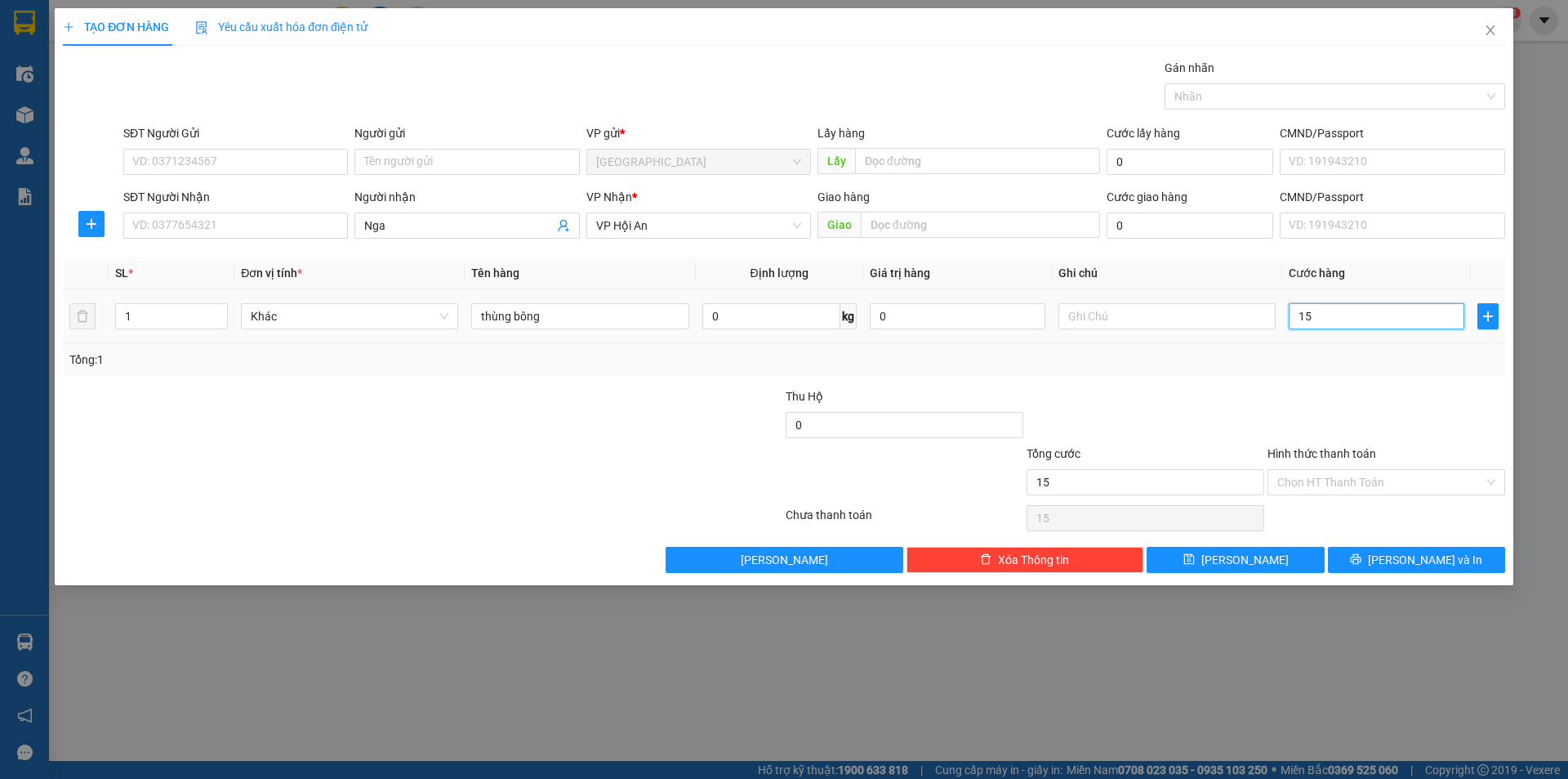
type input "150"
type input "150.000"
click at [1313, 481] on input "Hình thức thanh toán" at bounding box center [1380, 481] width 206 height 24
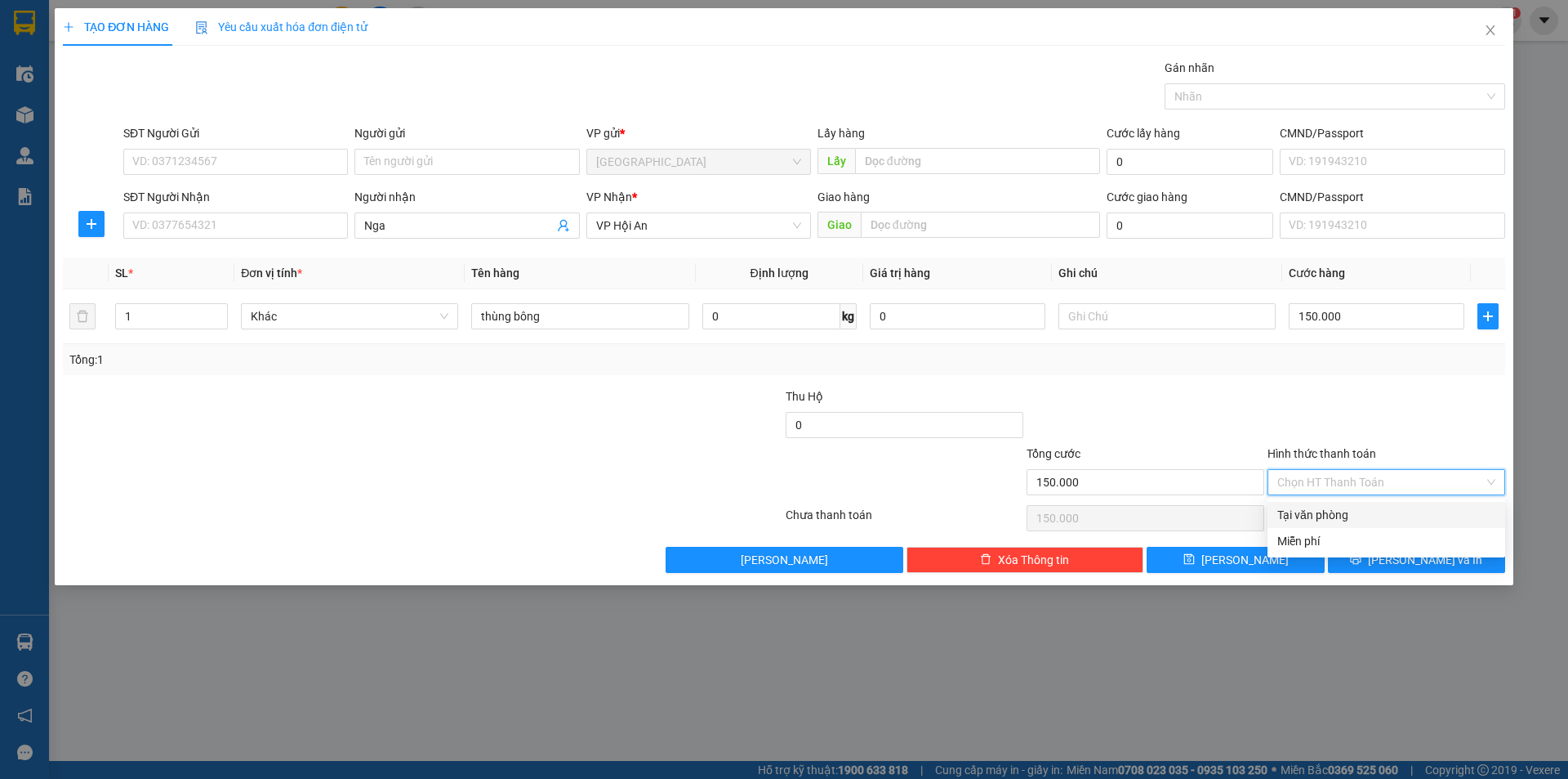
click at [1338, 519] on div "Tại văn phòng" at bounding box center [1386, 514] width 218 height 18
type input "0"
click at [1387, 571] on button "[PERSON_NAME] và In" at bounding box center [1416, 559] width 177 height 26
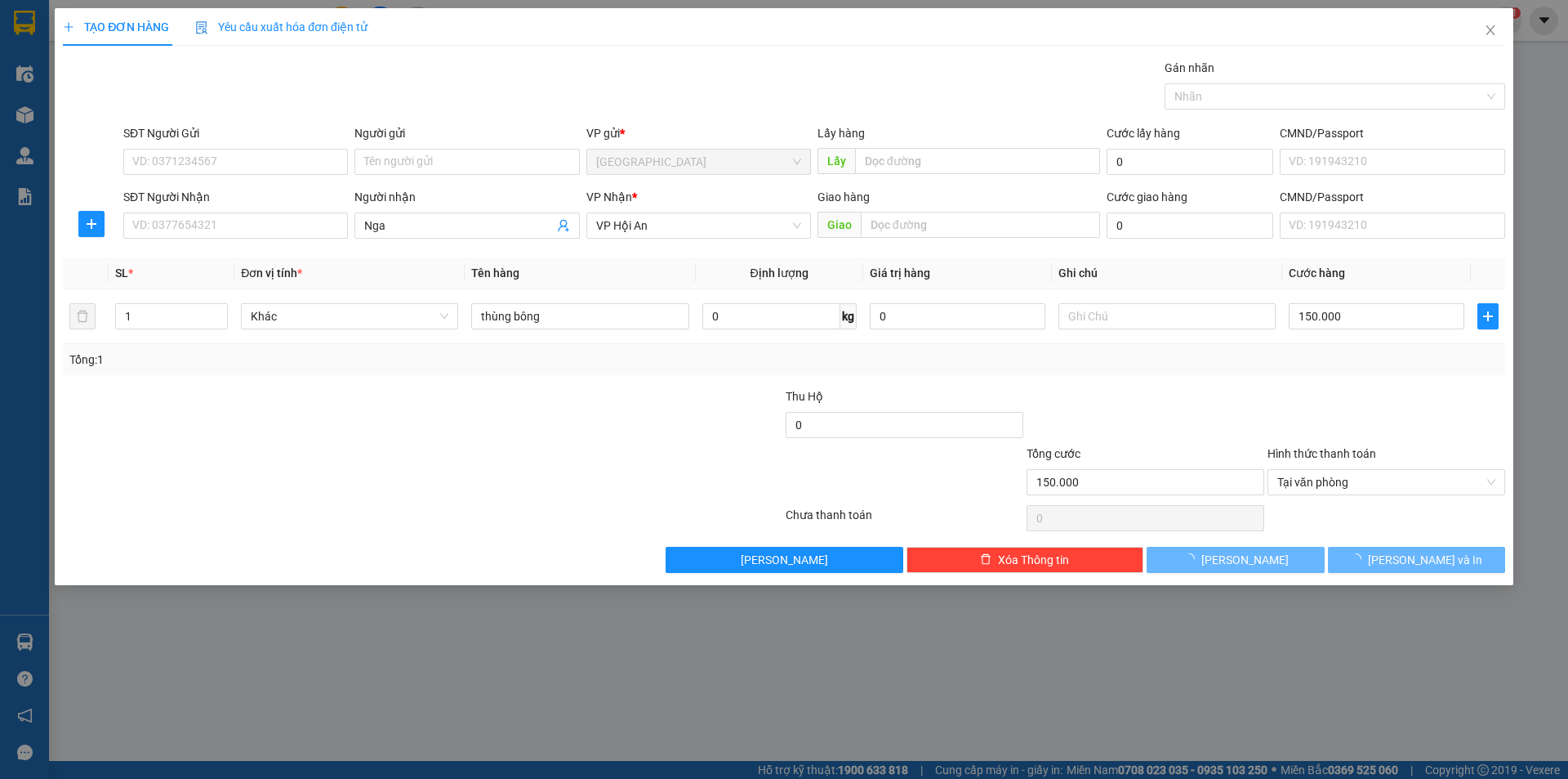
click at [1382, 556] on main at bounding box center [784, 380] width 1568 height 760
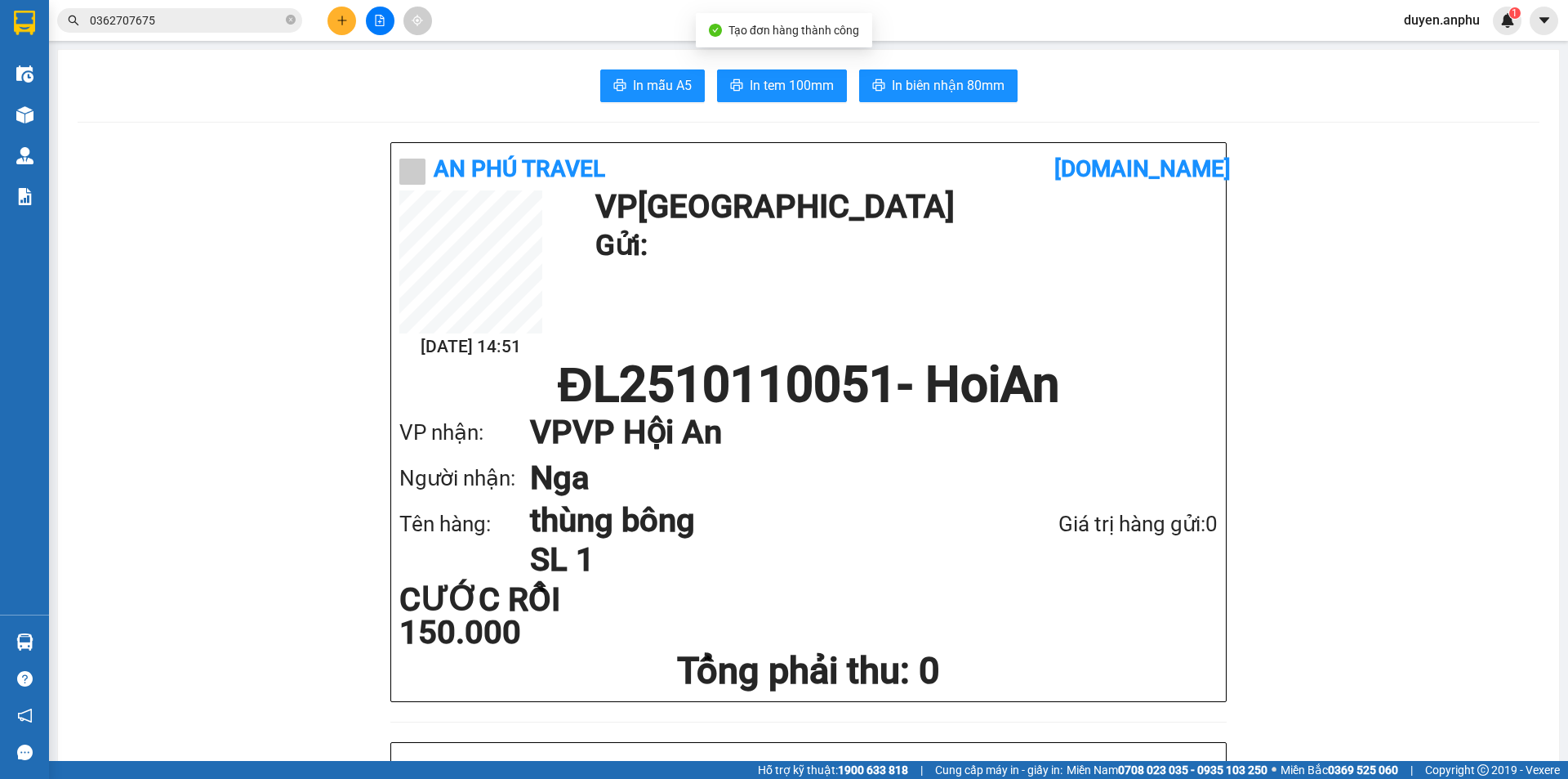
click at [373, 19] on button at bounding box center [380, 21] width 29 height 29
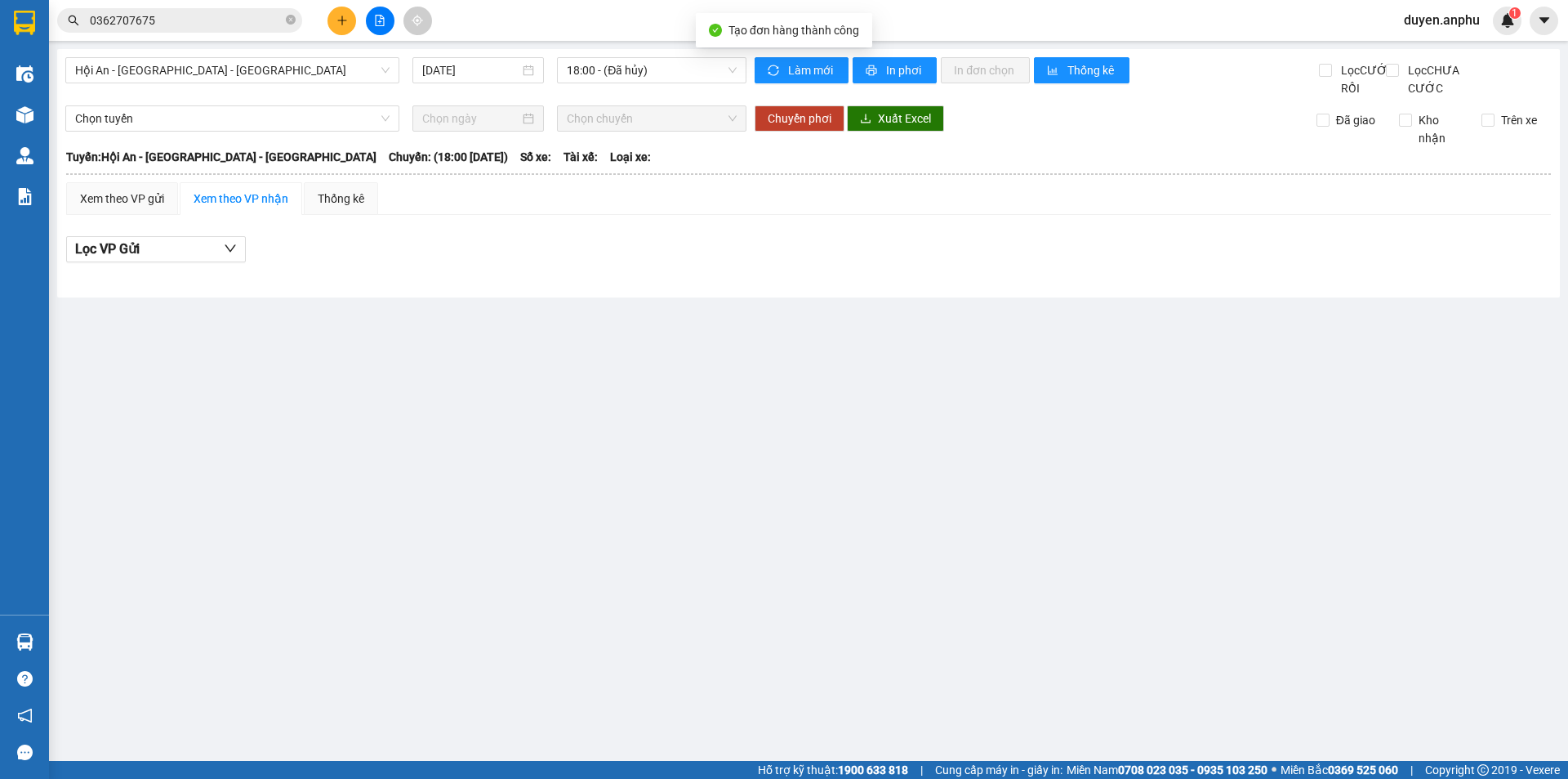
click at [130, 74] on span "Hội An - [GEOGRAPHIC_DATA] - [GEOGRAPHIC_DATA]" at bounding box center [232, 70] width 314 height 24
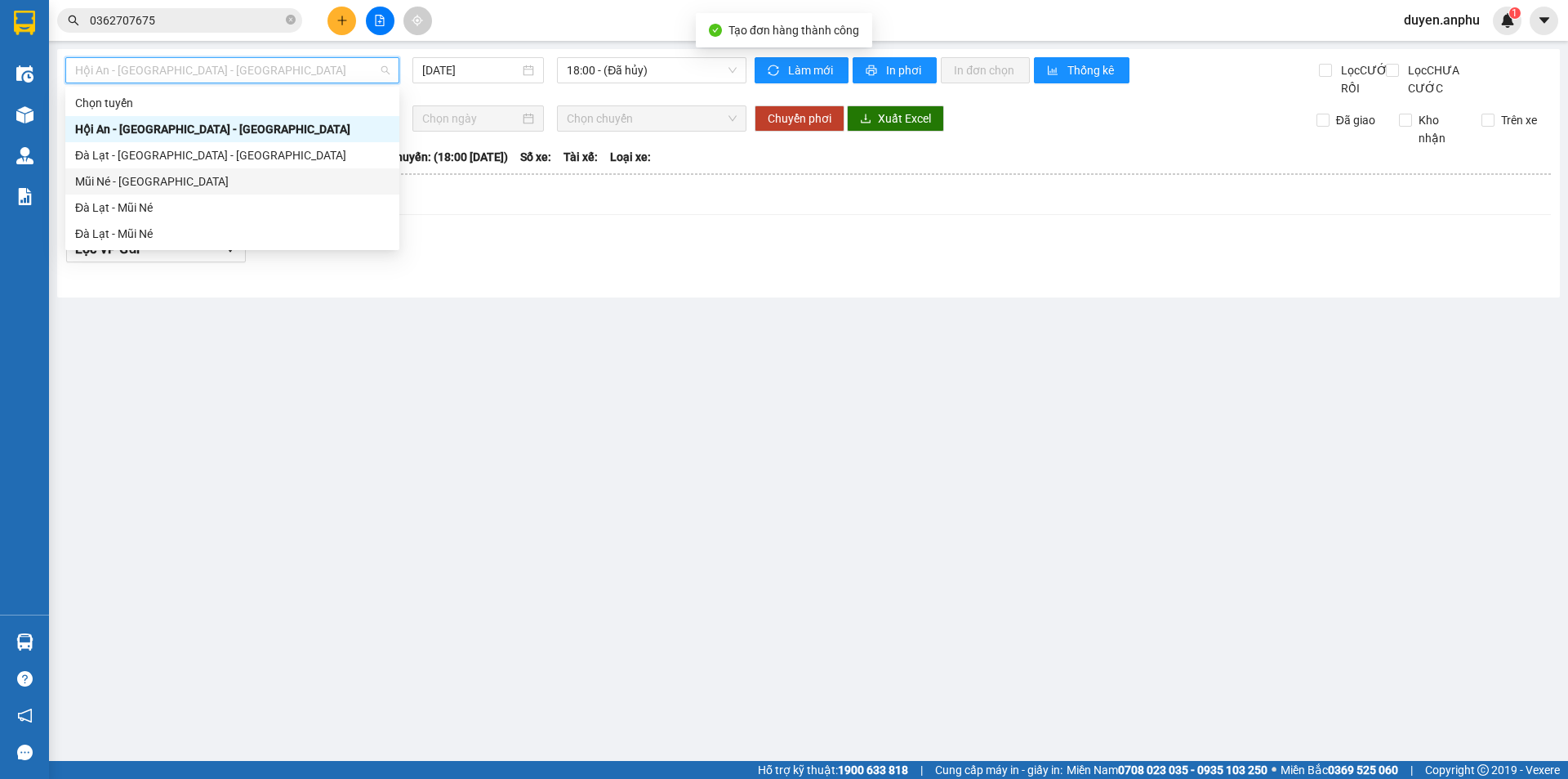
click at [124, 177] on div "Mũi Né - [GEOGRAPHIC_DATA]" at bounding box center [232, 180] width 314 height 18
type input "[DATE]"
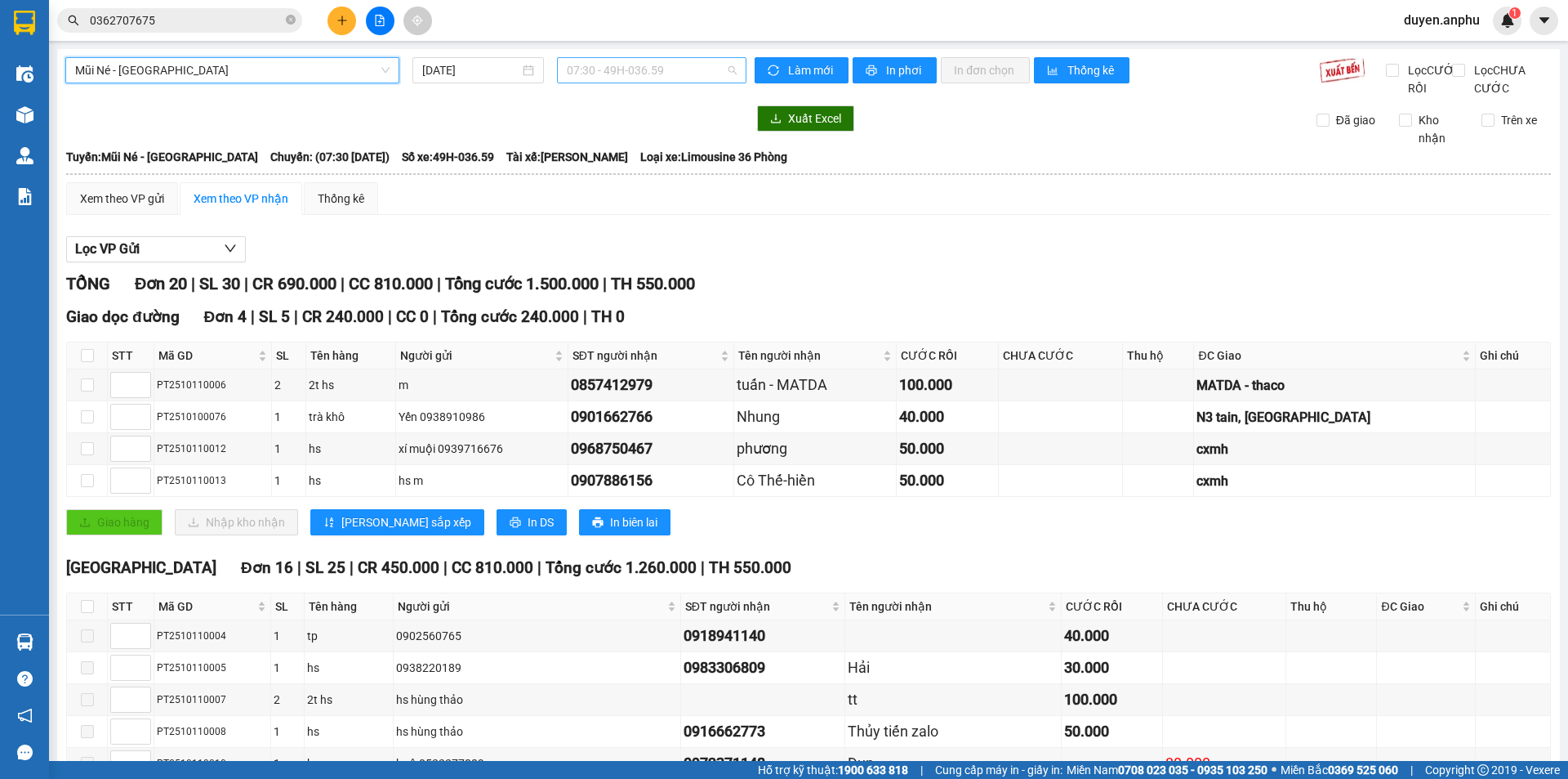
click at [595, 73] on span "07:30 - 49H-036.59" at bounding box center [652, 70] width 170 height 24
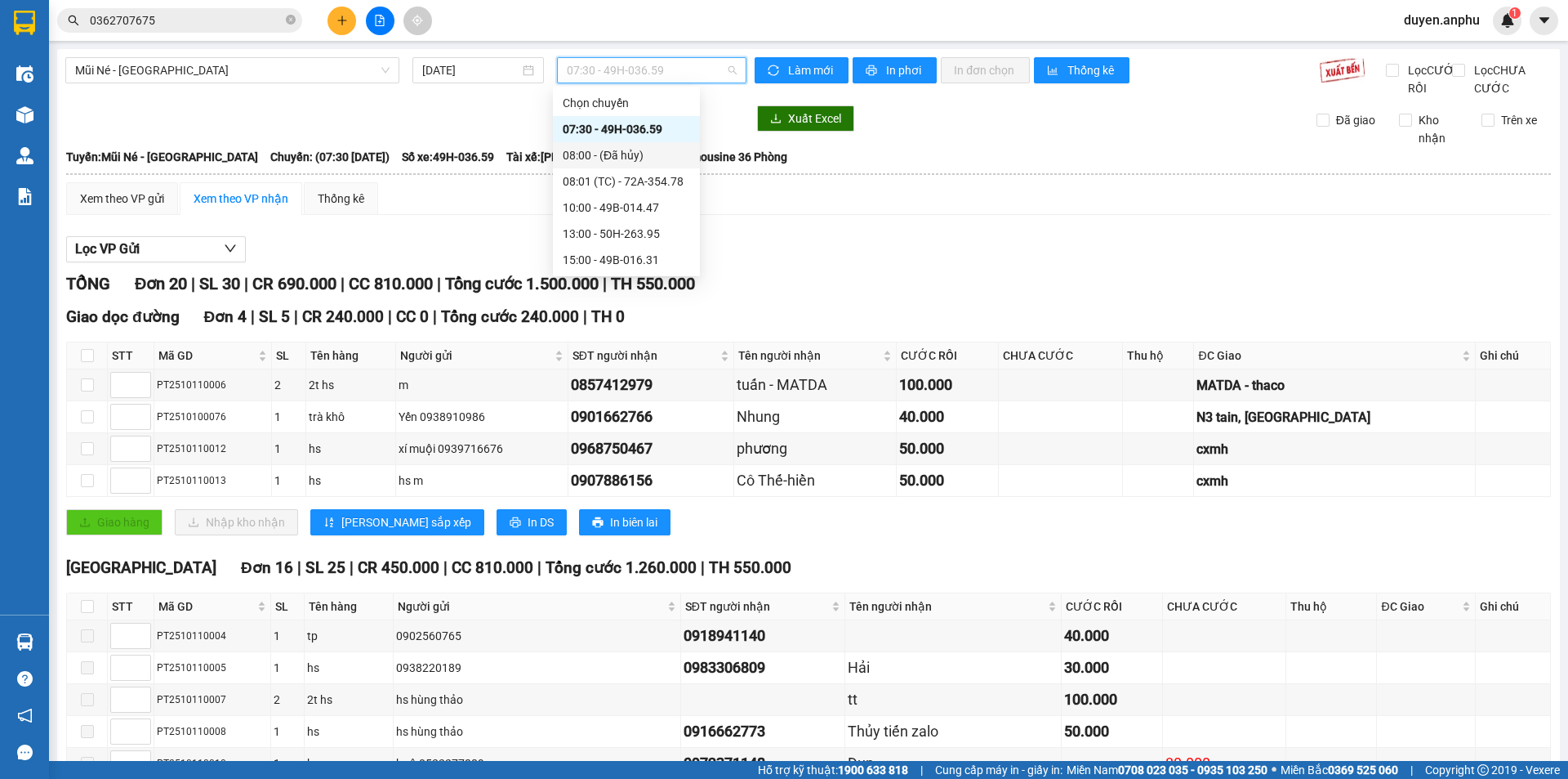
click at [597, 161] on div "08:00 - (Đã hủy)" at bounding box center [626, 154] width 127 height 18
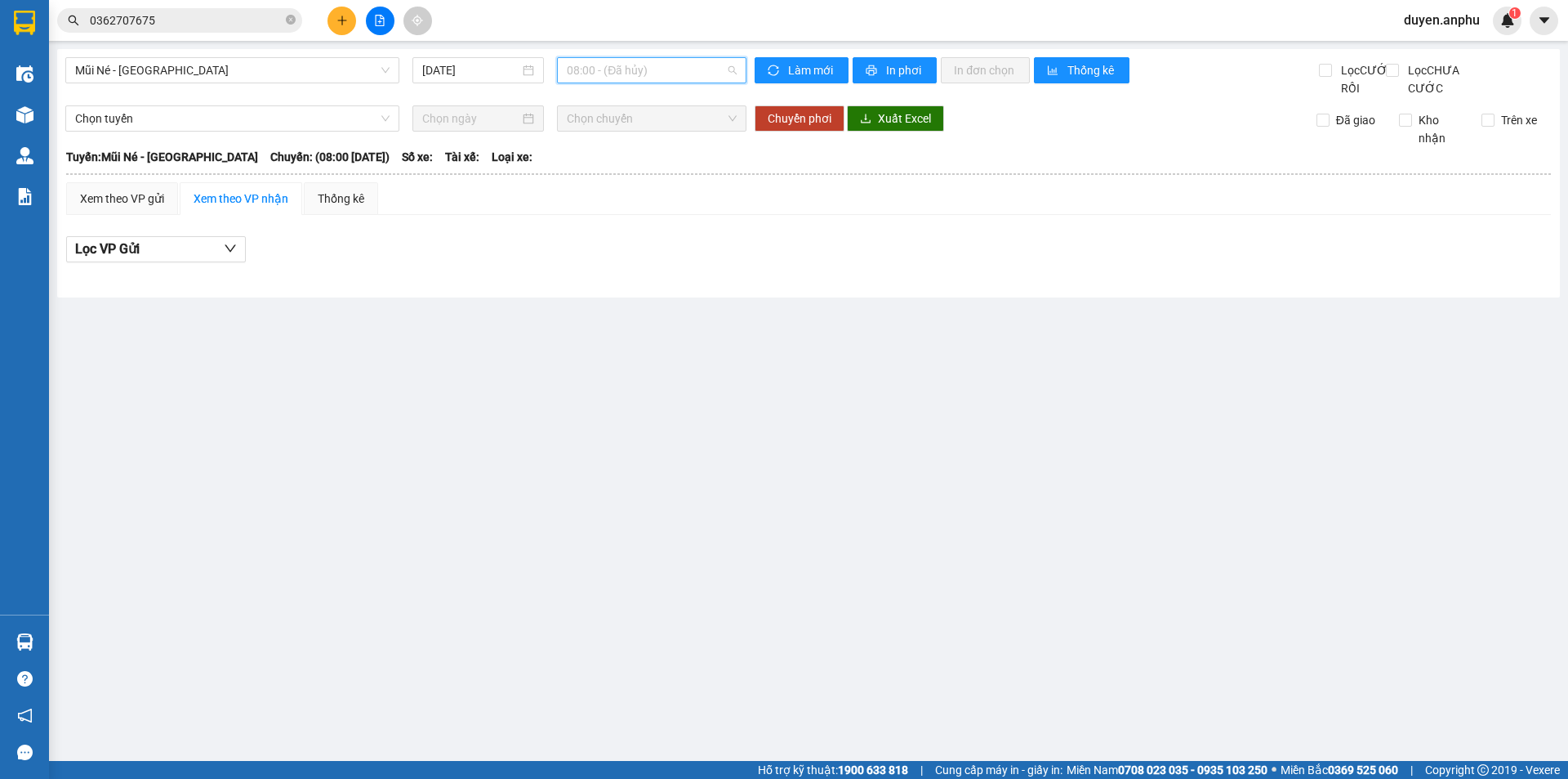
click at [594, 82] on span "08:00 - (Đã hủy)" at bounding box center [652, 70] width 170 height 24
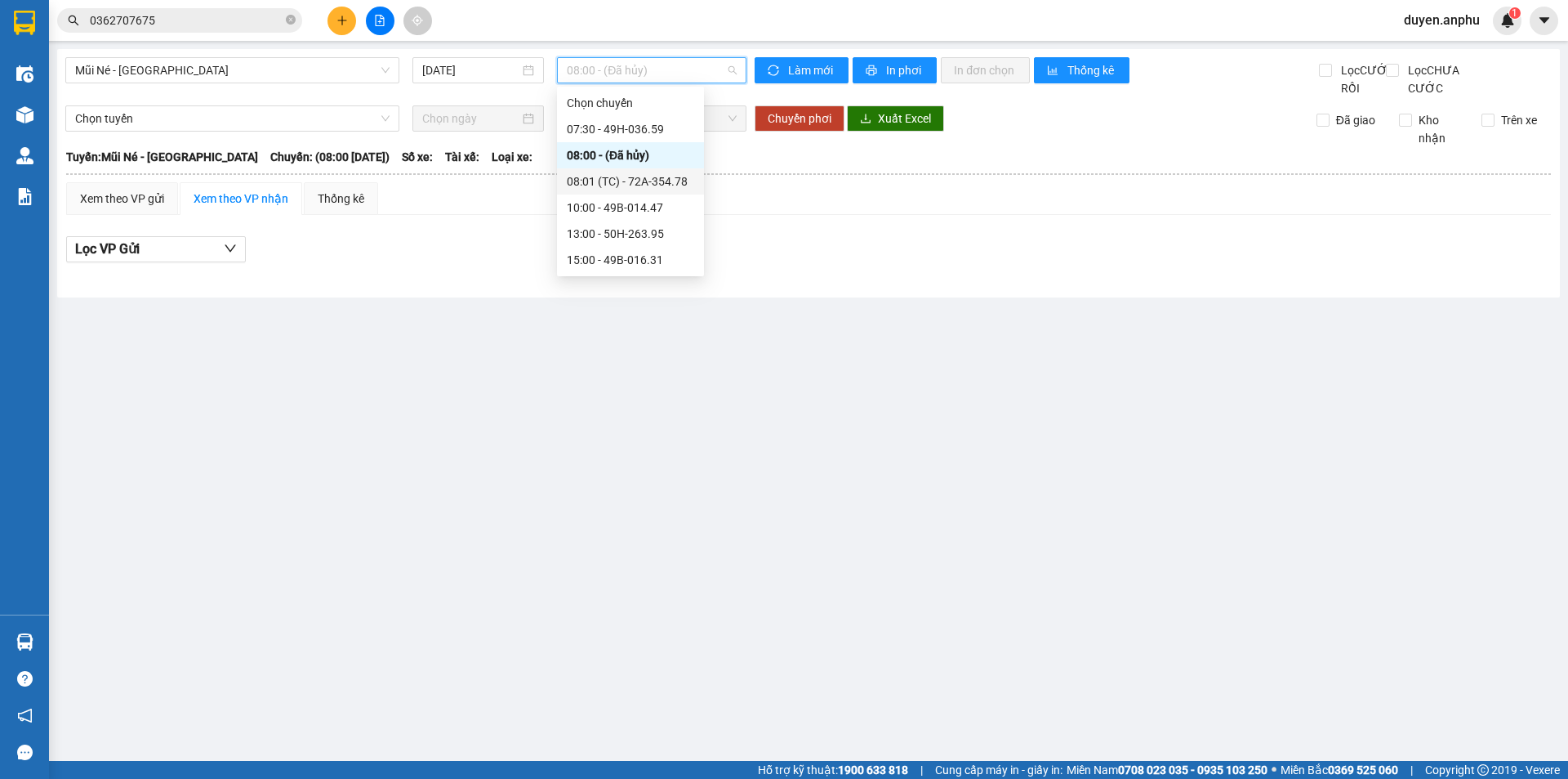
click at [594, 174] on div "08:01 (TC) - 72A-354.78" at bounding box center [630, 180] width 127 height 18
